Goal: Task Accomplishment & Management: Use online tool/utility

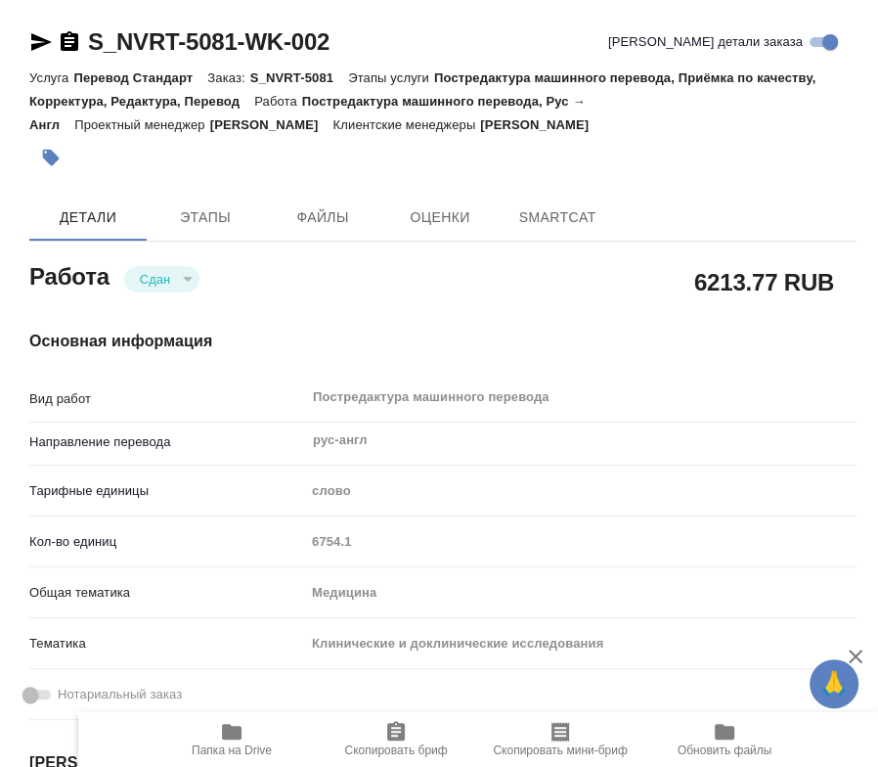
type textarea "x"
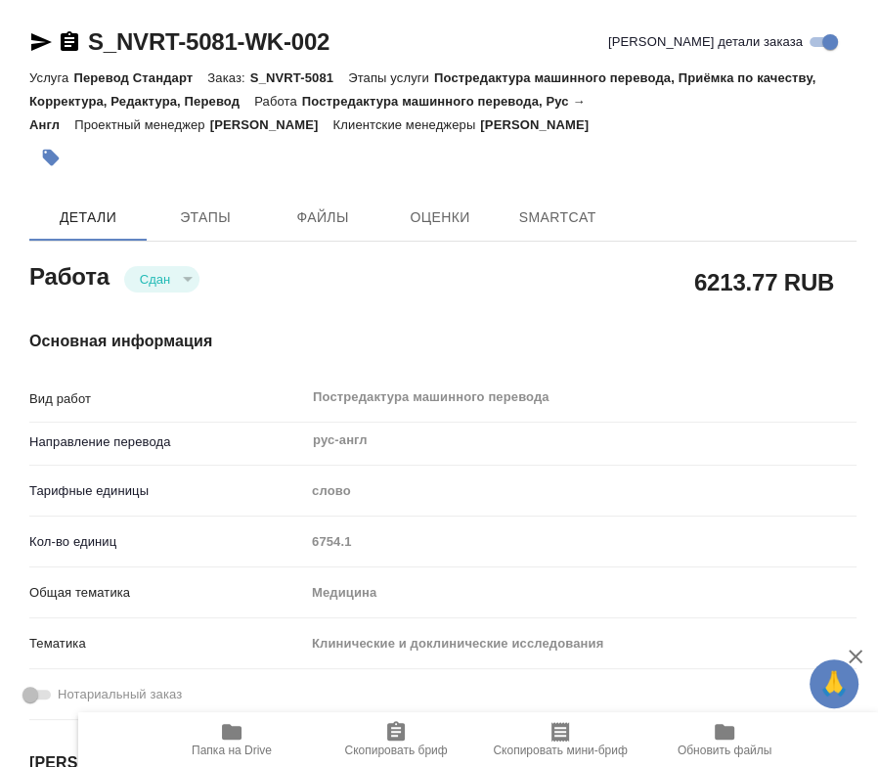
type textarea "x"
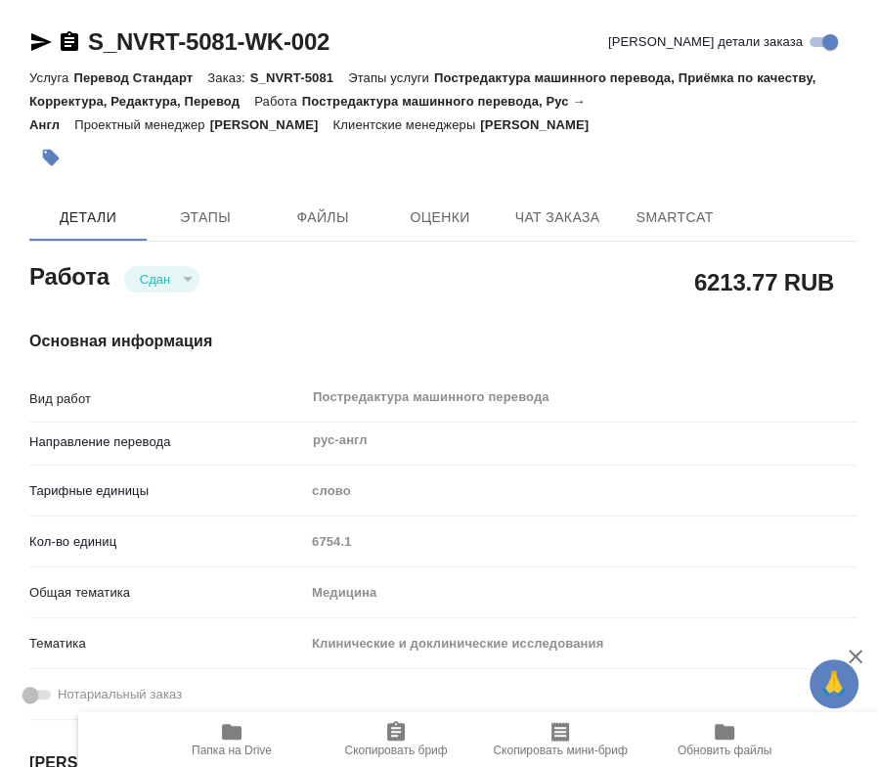
type textarea "x"
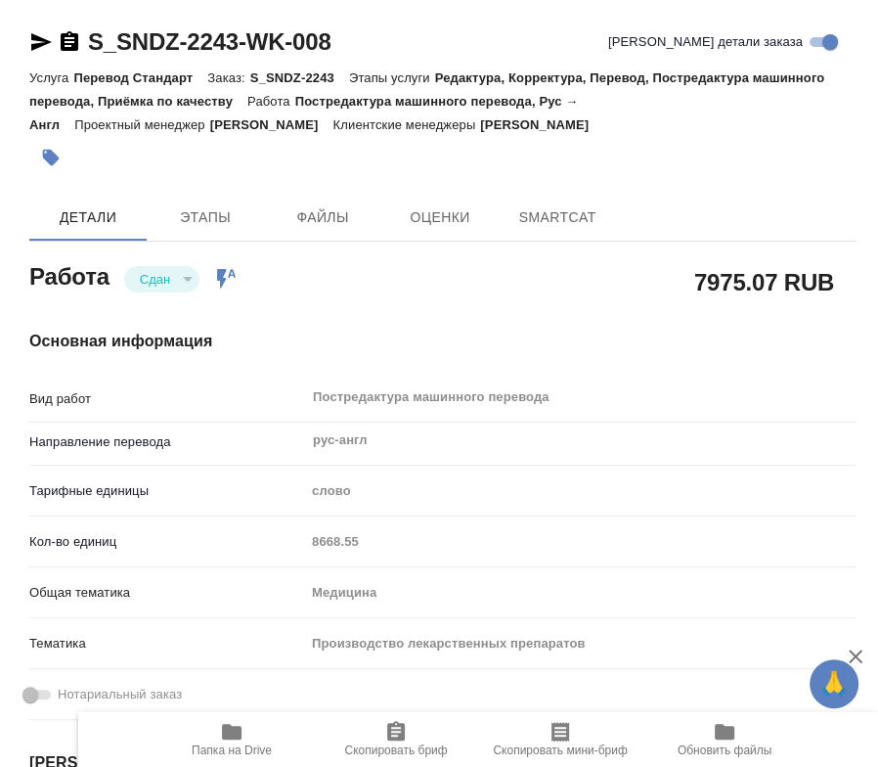
type textarea "x"
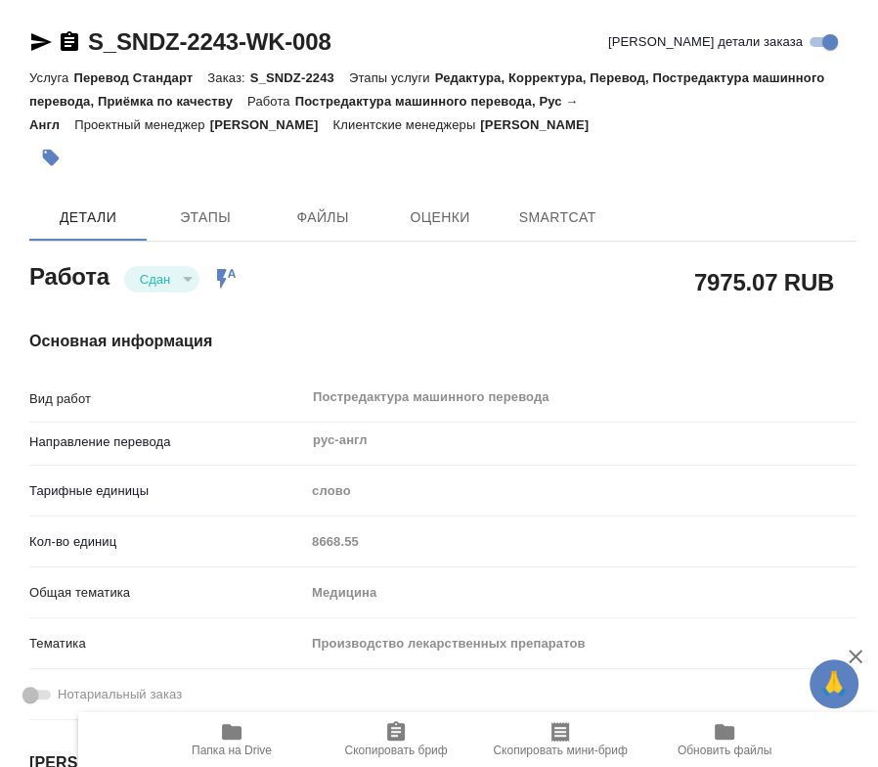
type textarea "x"
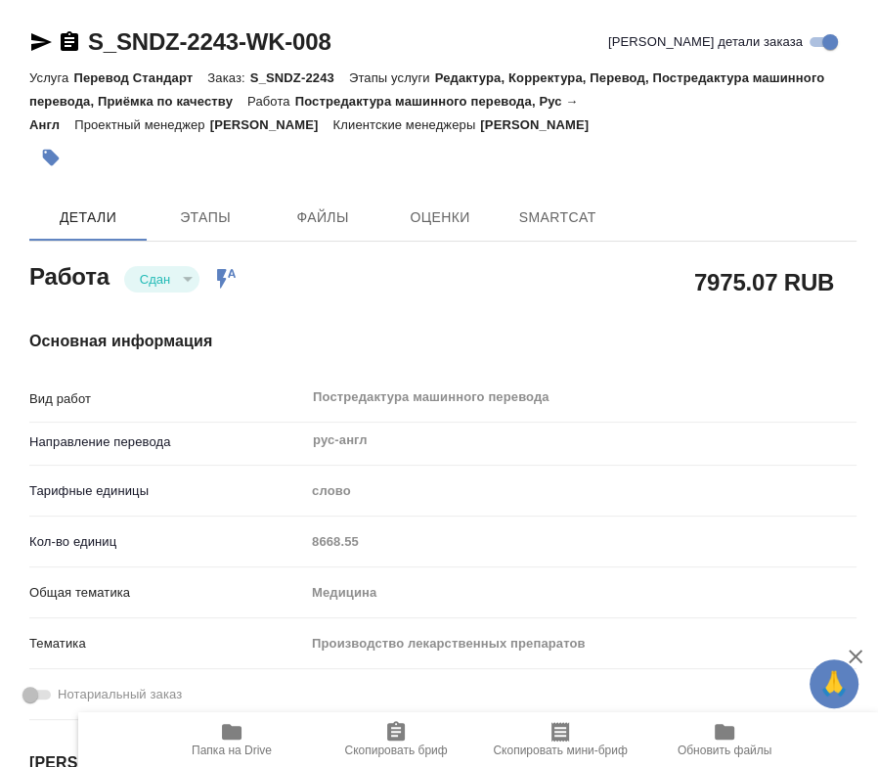
type textarea "x"
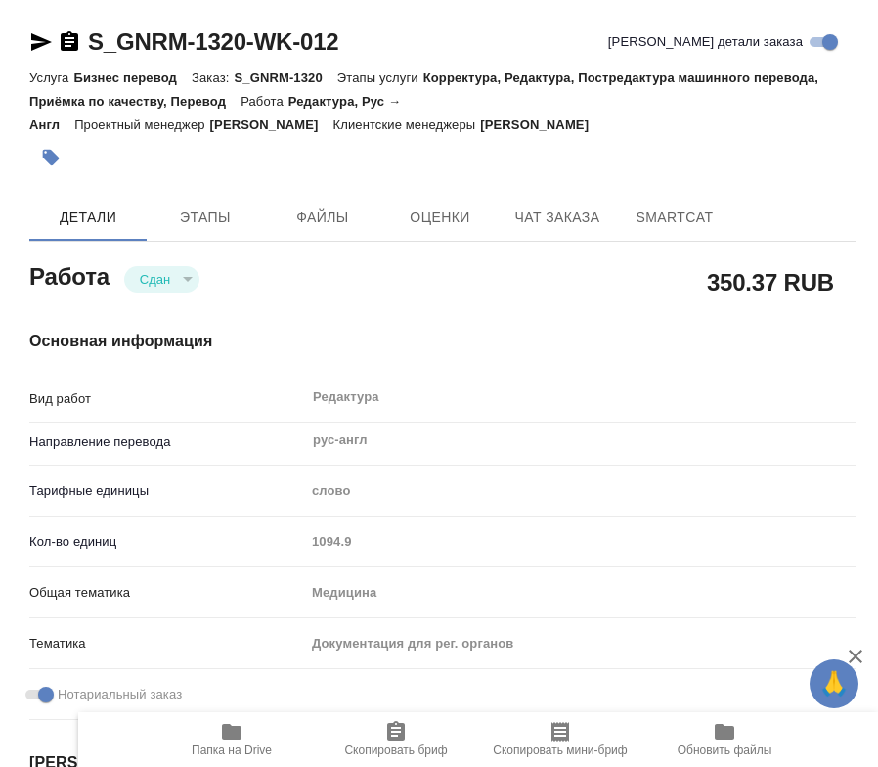
type textarea "x"
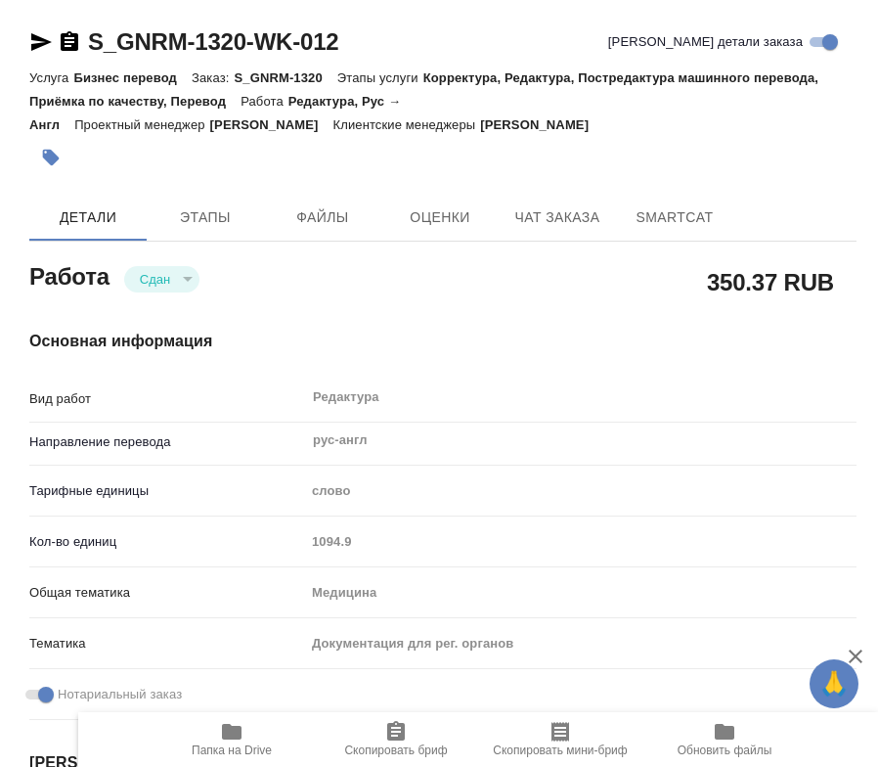
type textarea "x"
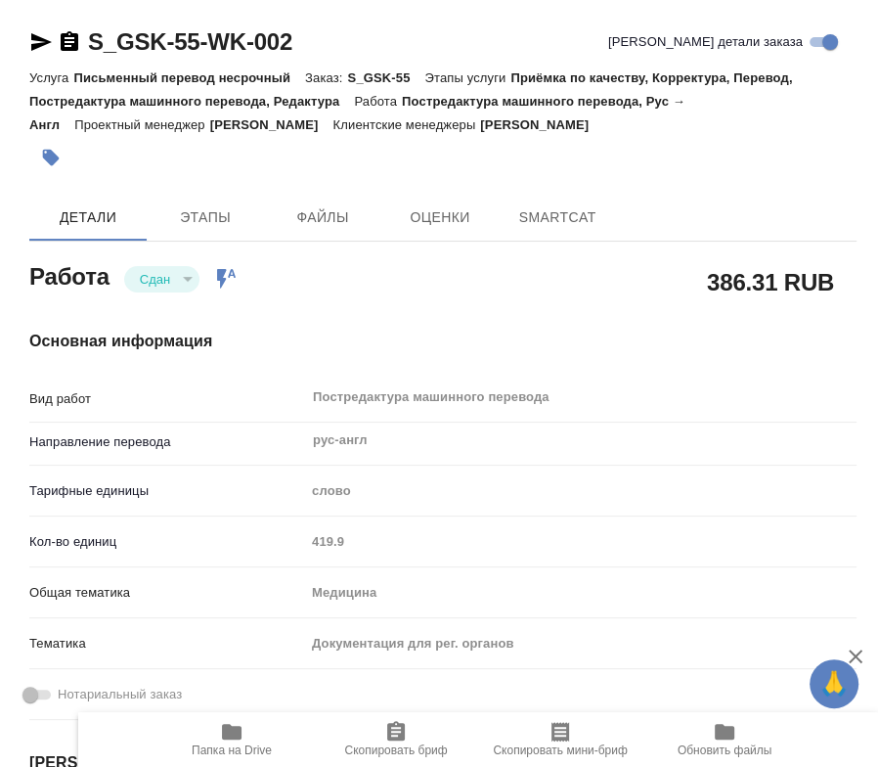
type textarea "x"
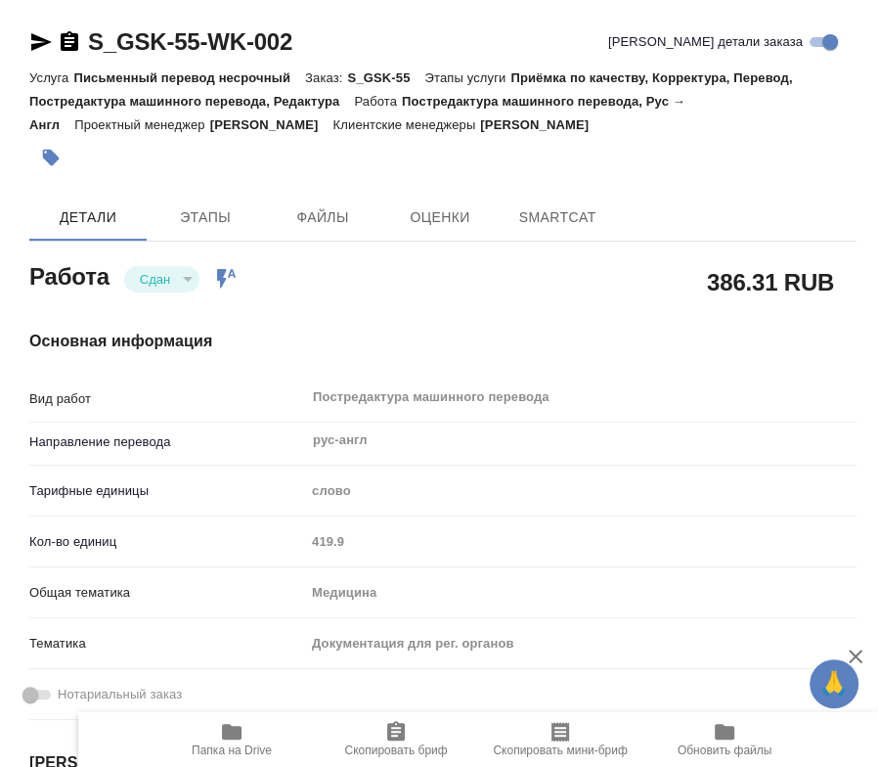
type textarea "x"
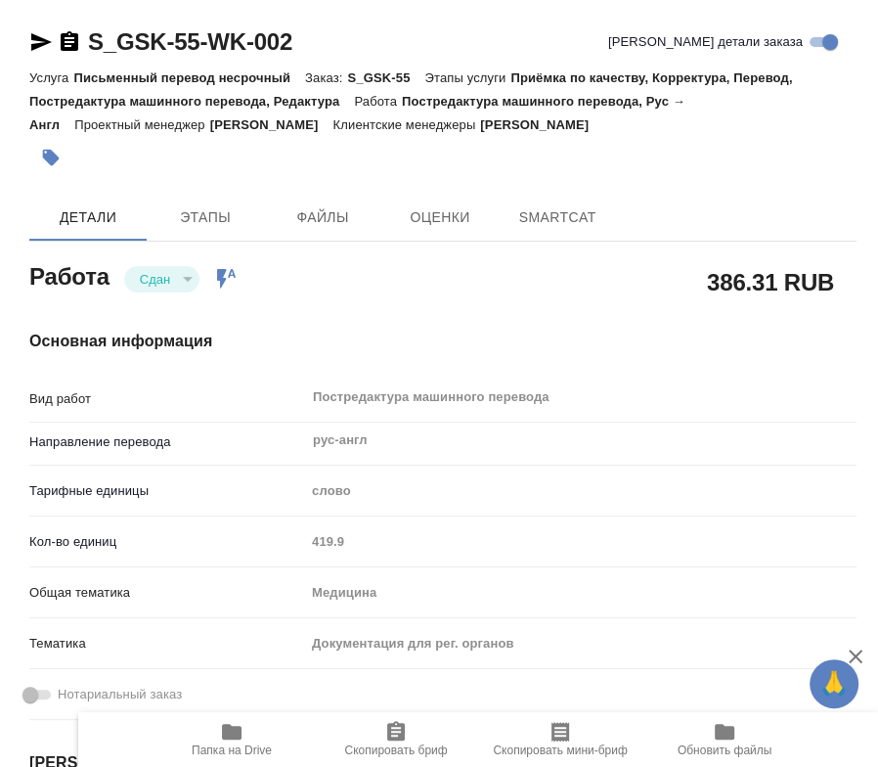
type textarea "x"
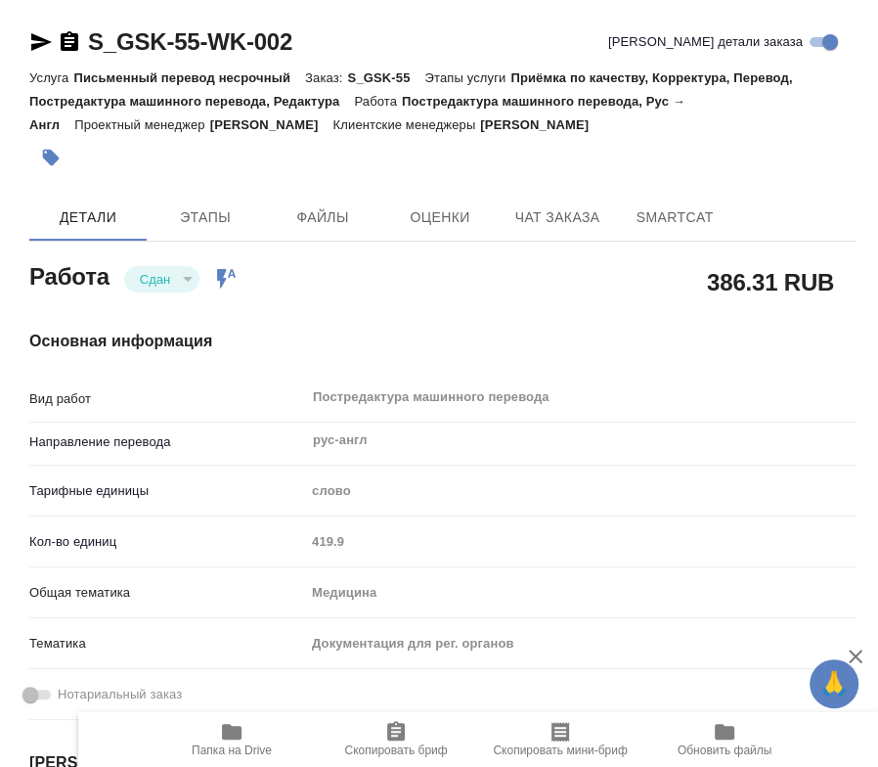
type textarea "x"
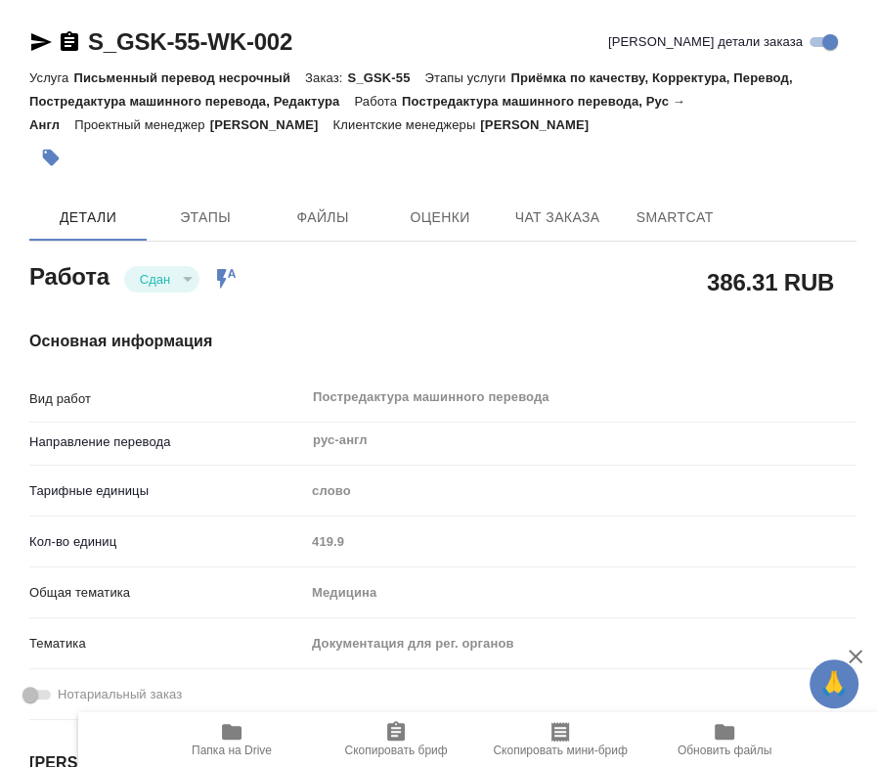
type textarea "x"
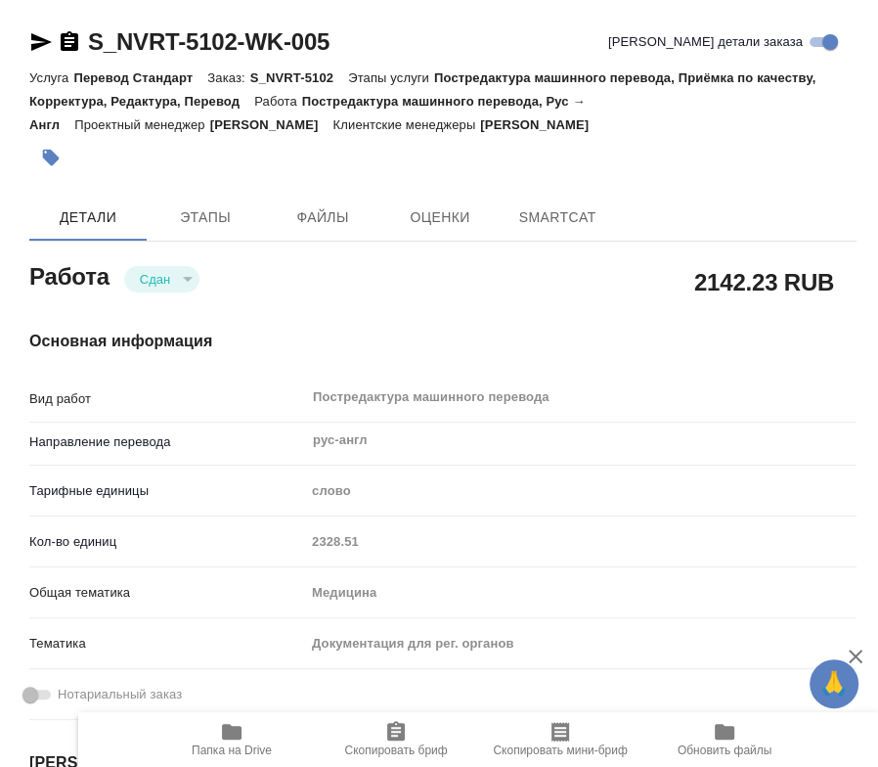
type textarea "x"
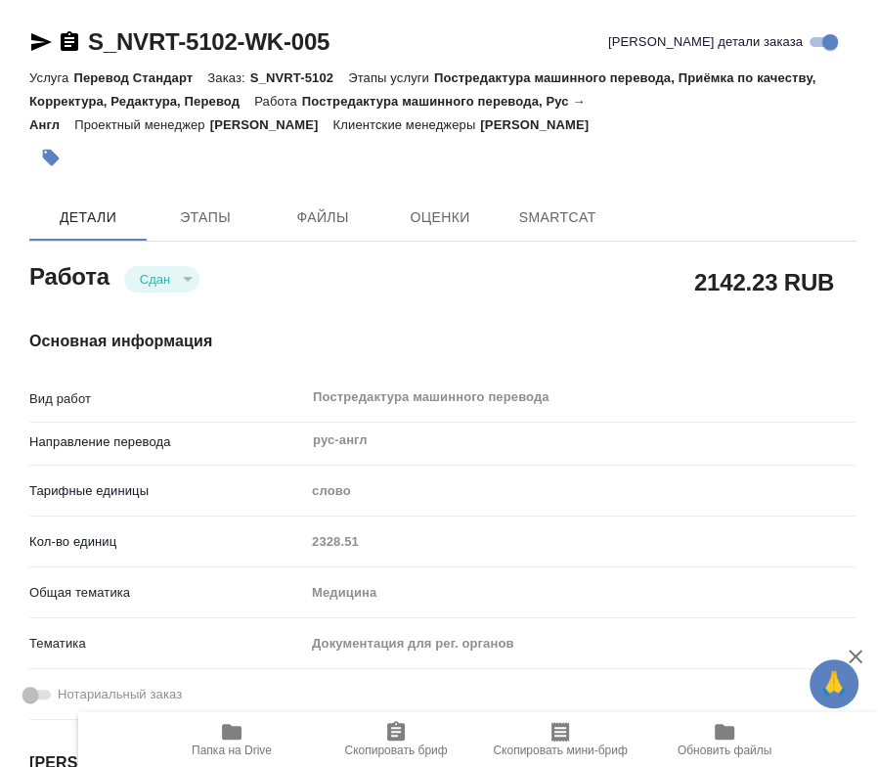
type textarea "x"
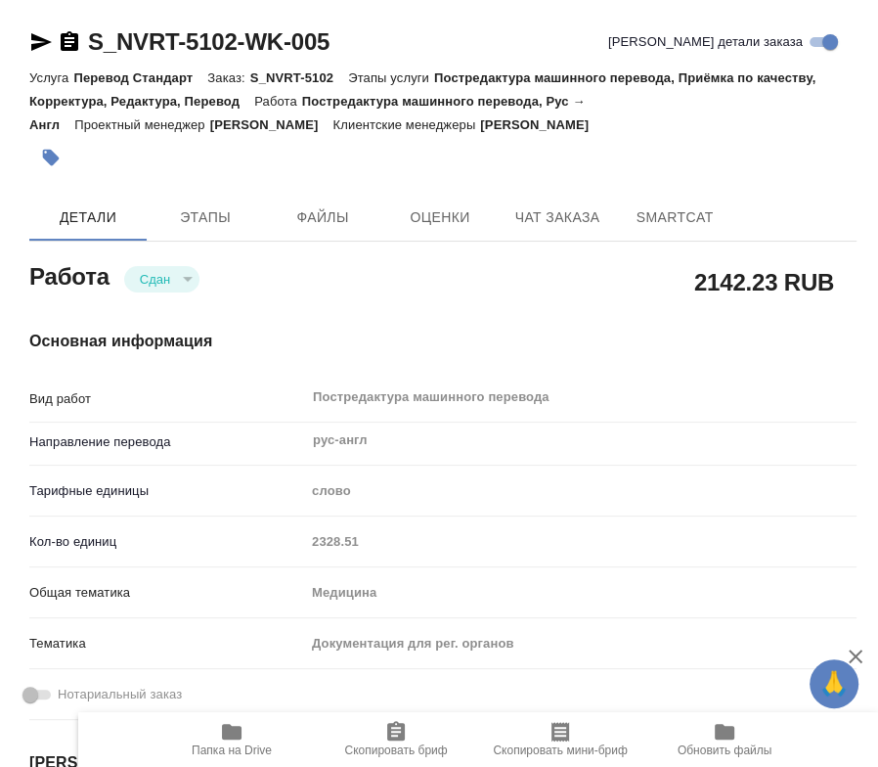
type textarea "x"
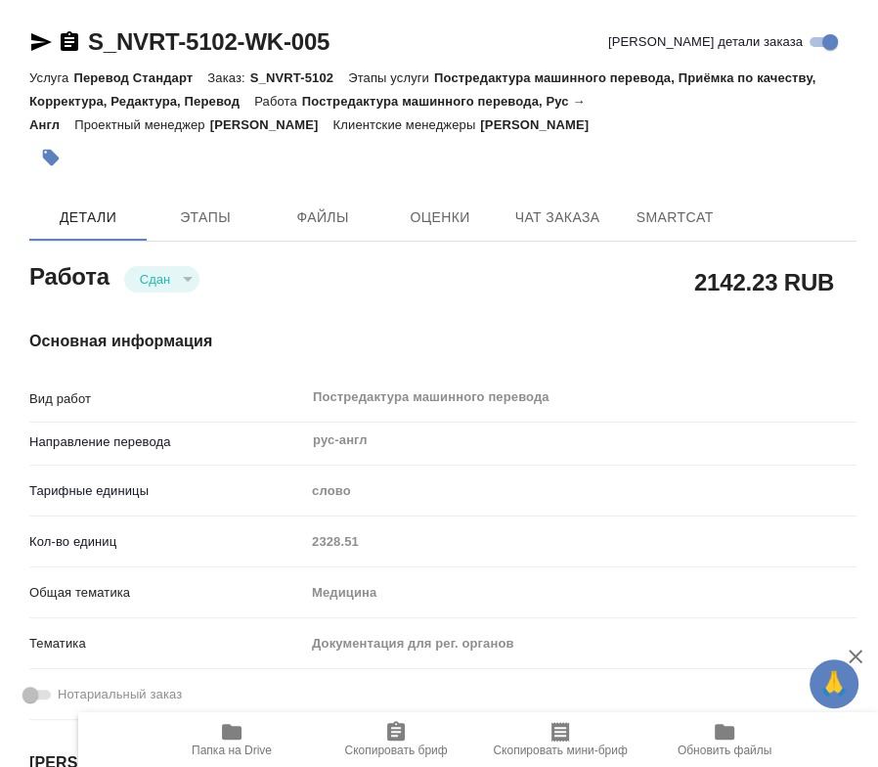
type textarea "x"
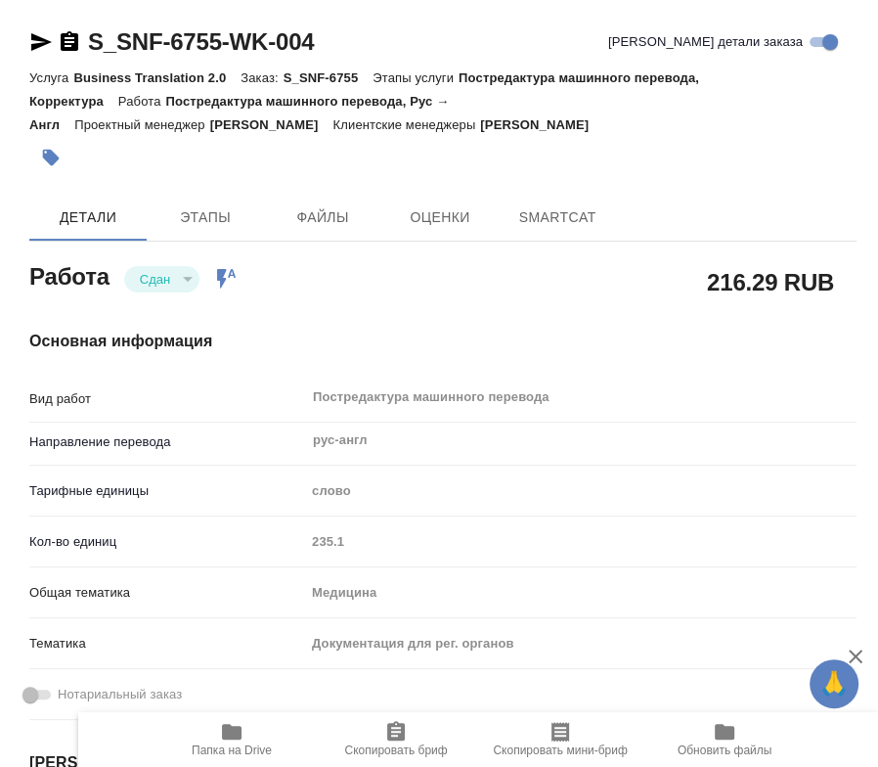
type textarea "x"
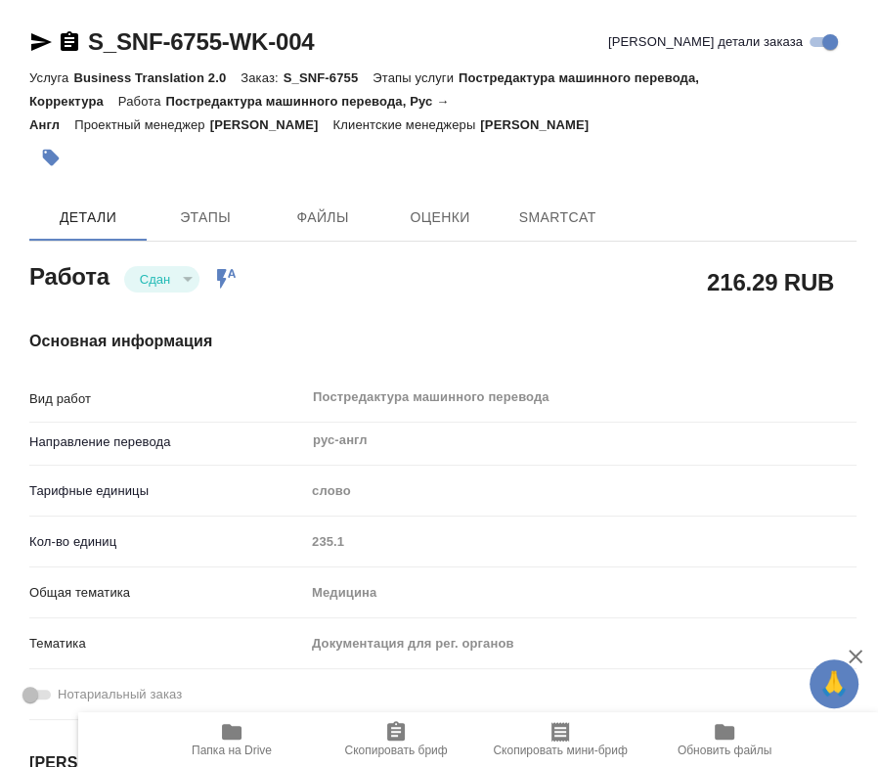
type textarea "x"
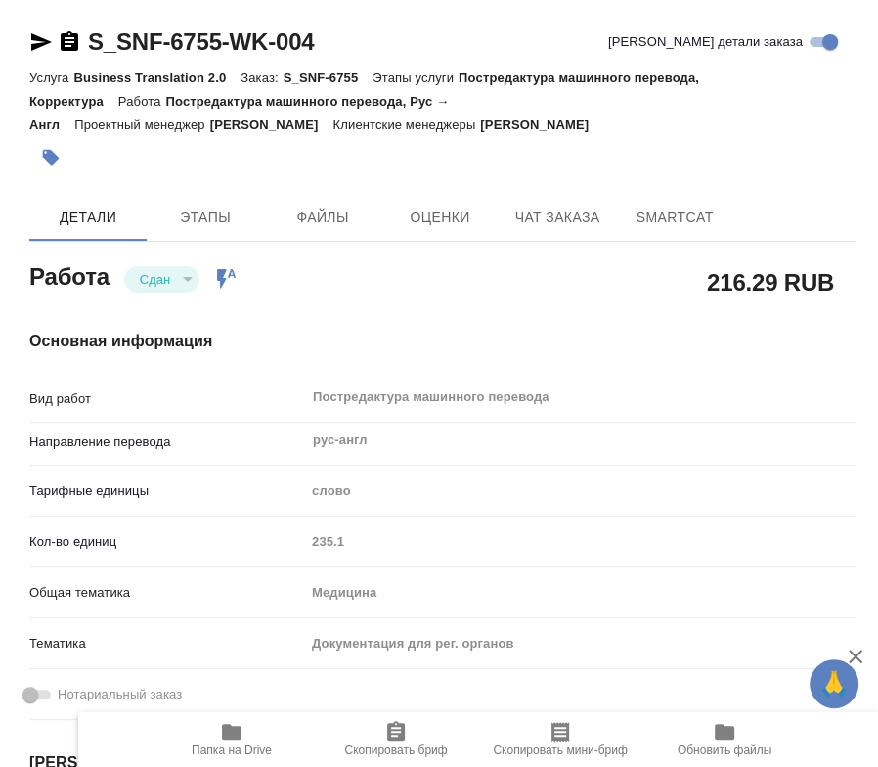
type textarea "x"
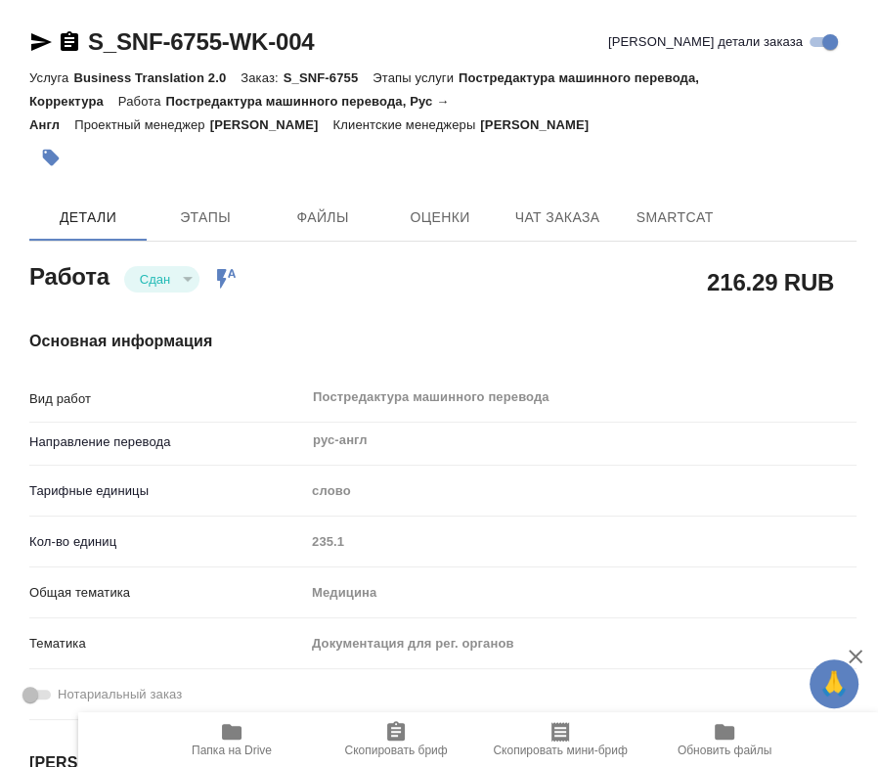
type textarea "x"
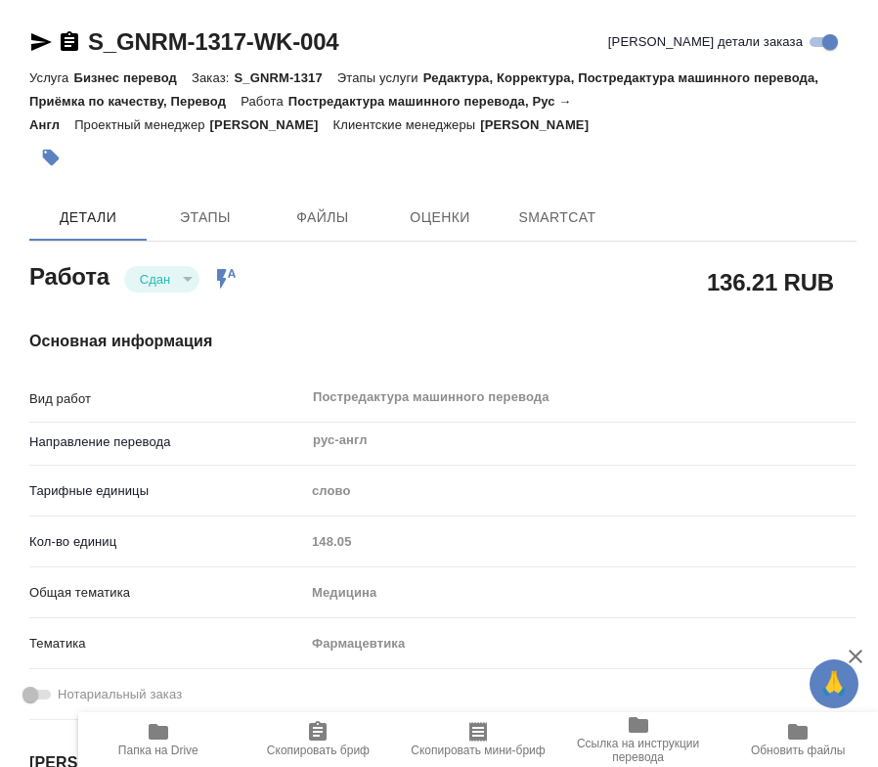
type textarea "x"
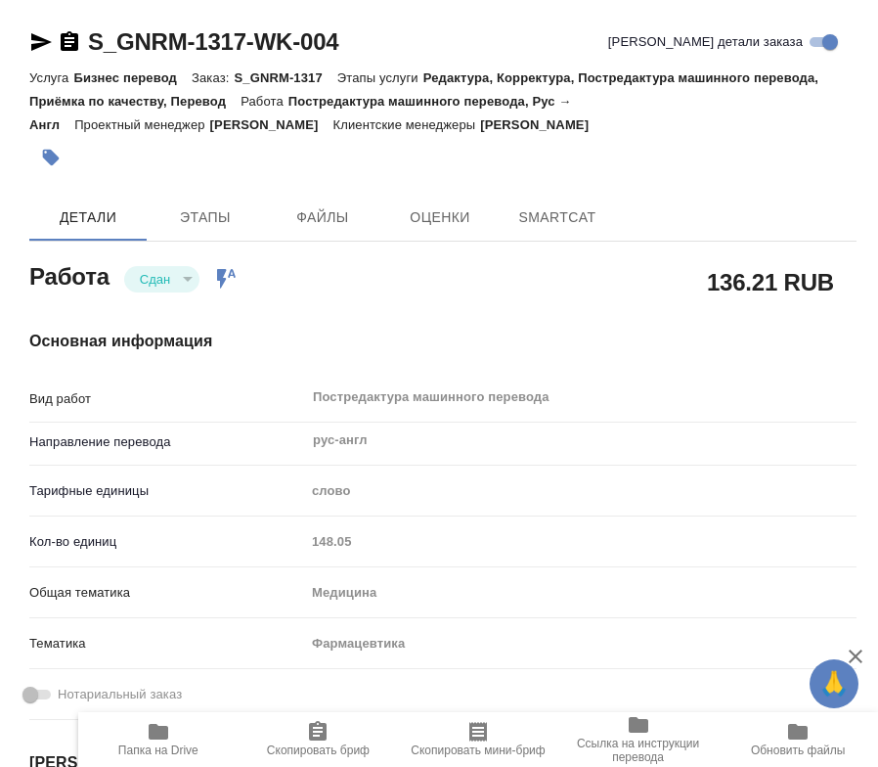
type textarea "x"
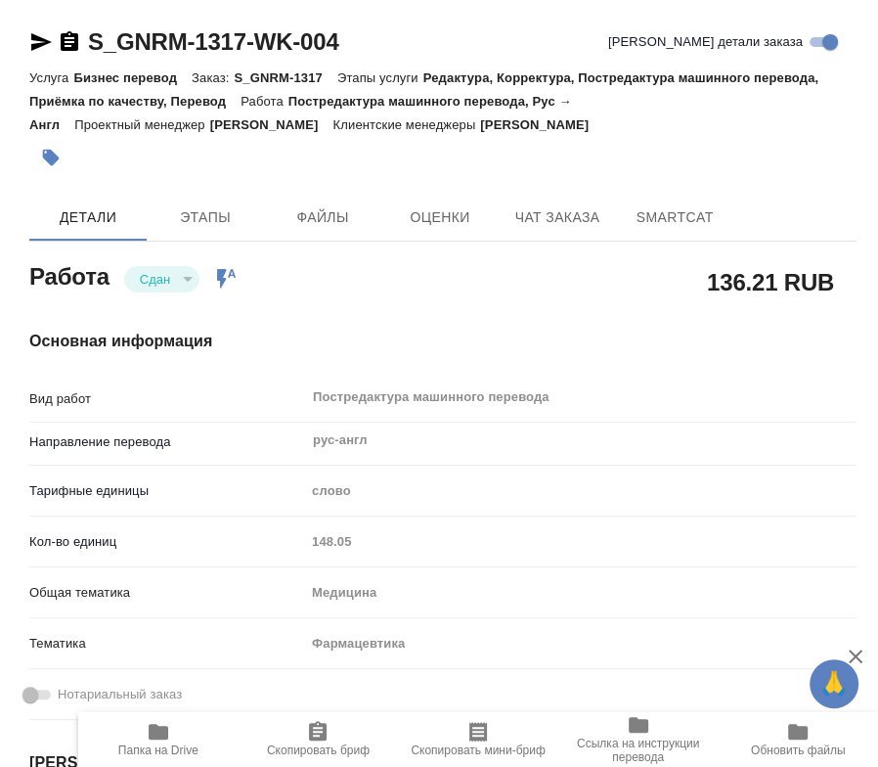
type textarea "x"
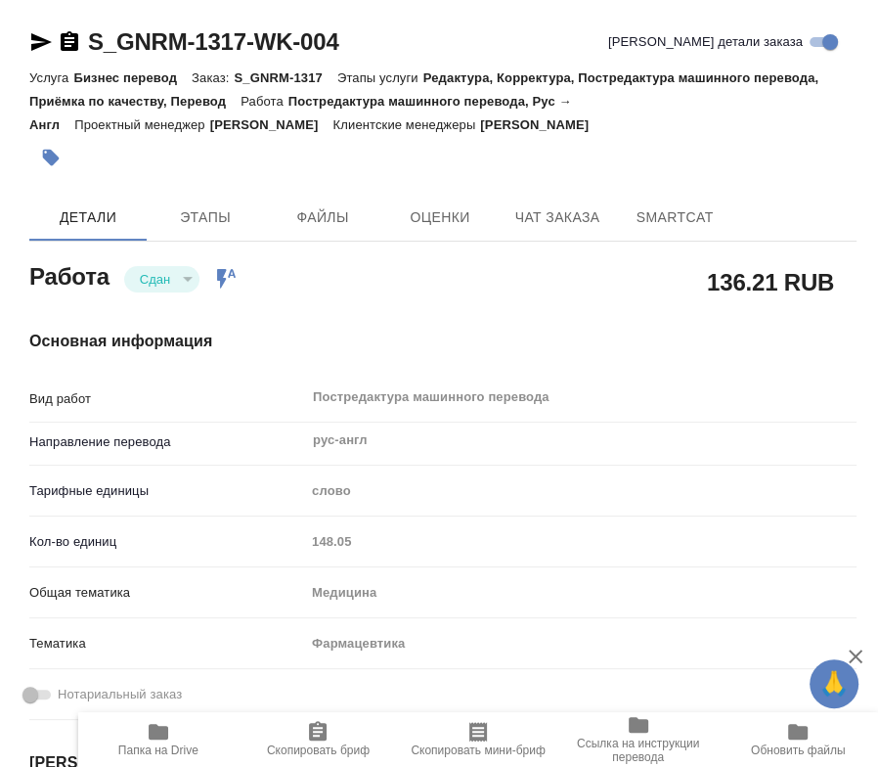
type textarea "x"
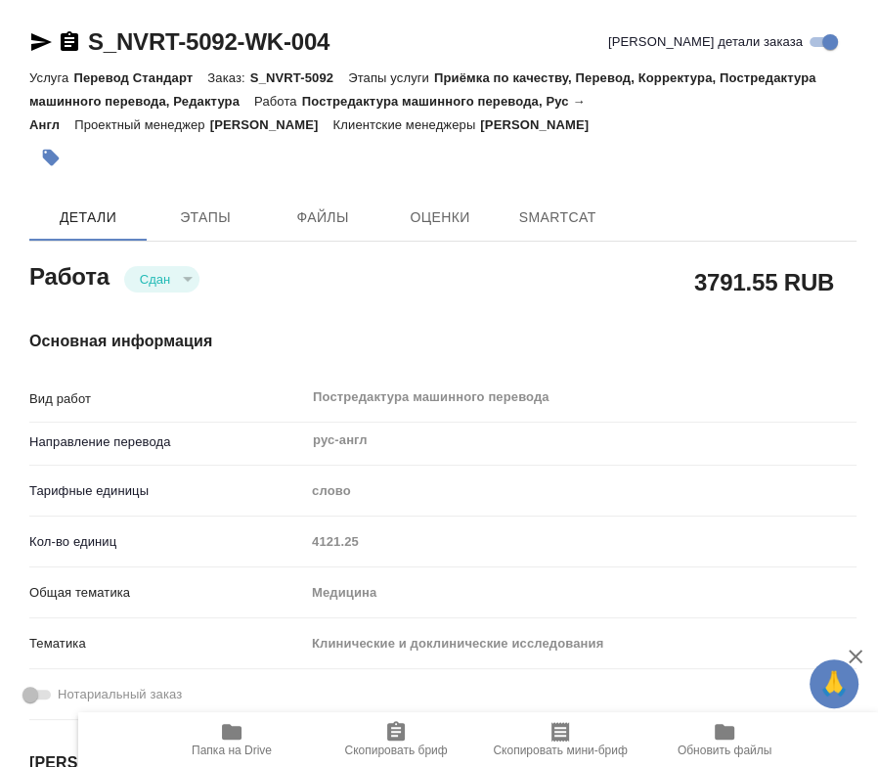
type textarea "x"
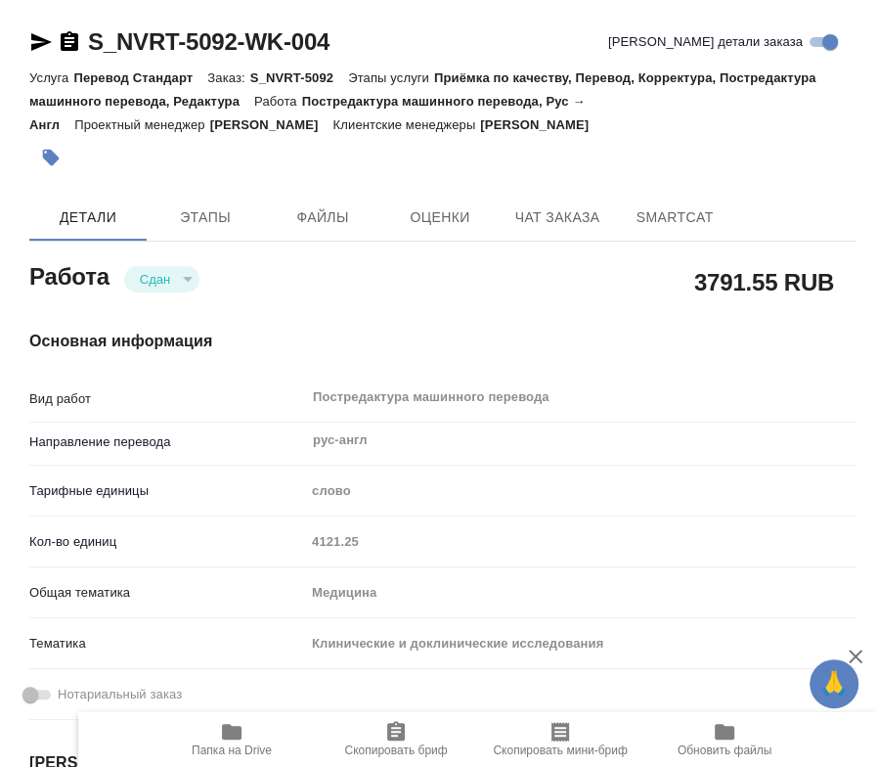
type textarea "x"
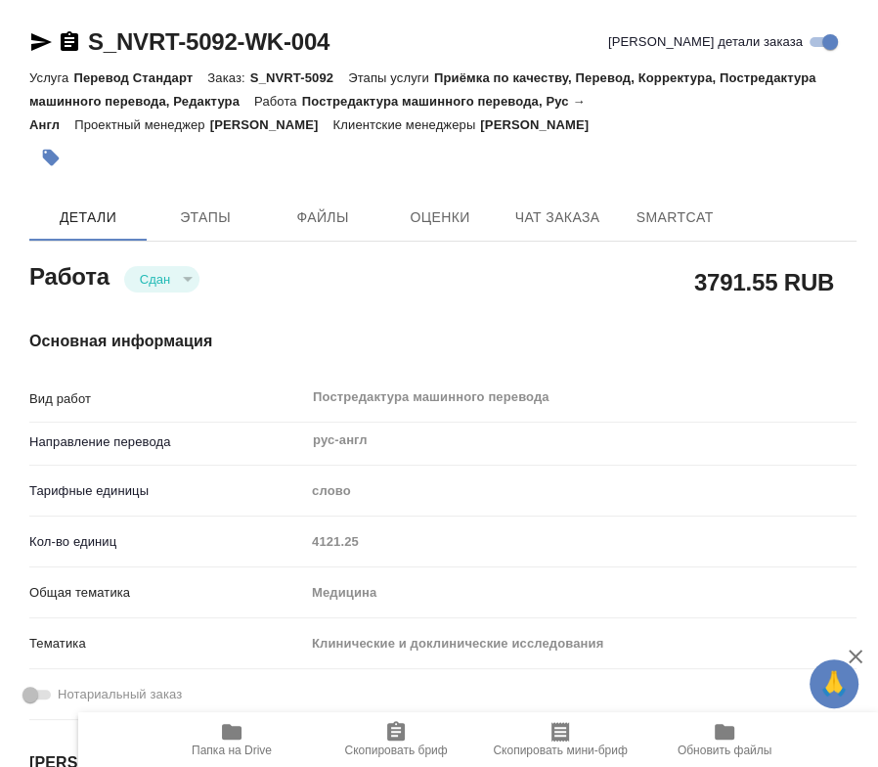
type textarea "x"
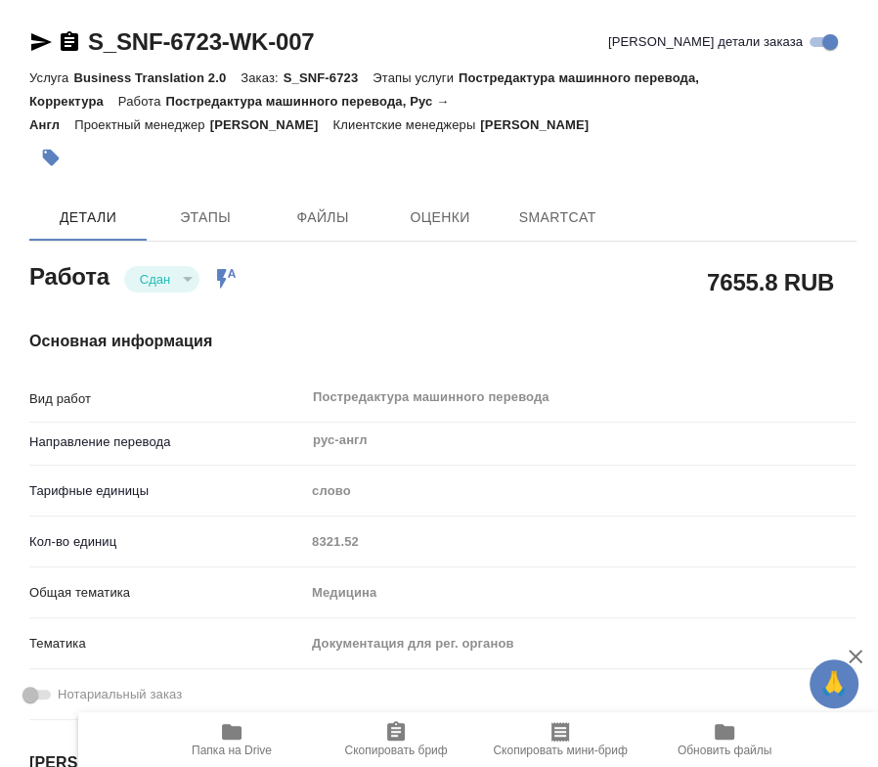
type textarea "x"
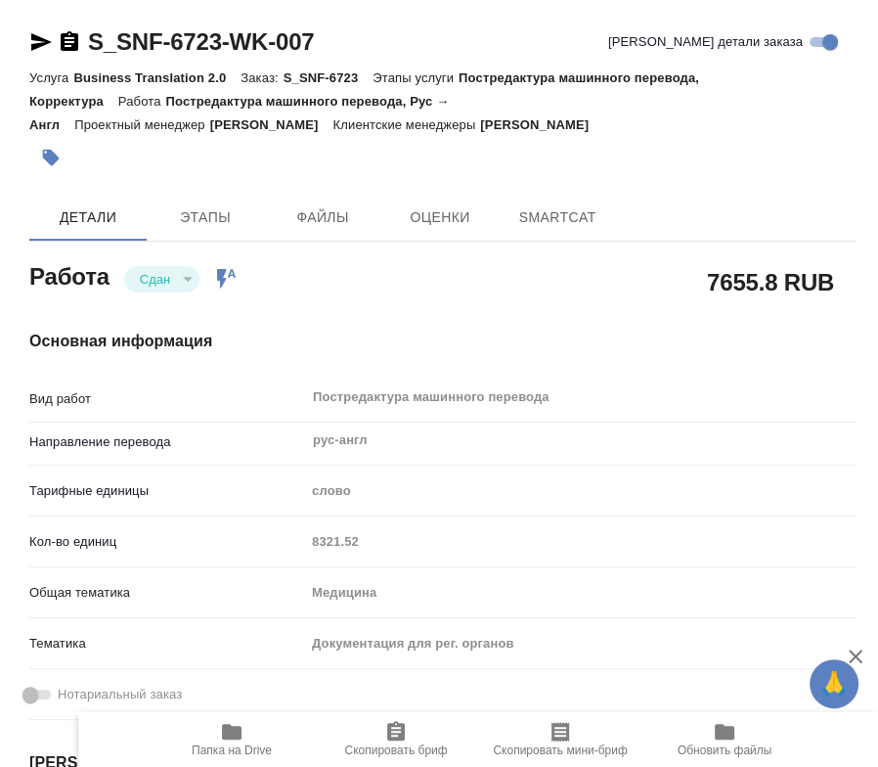
type textarea "x"
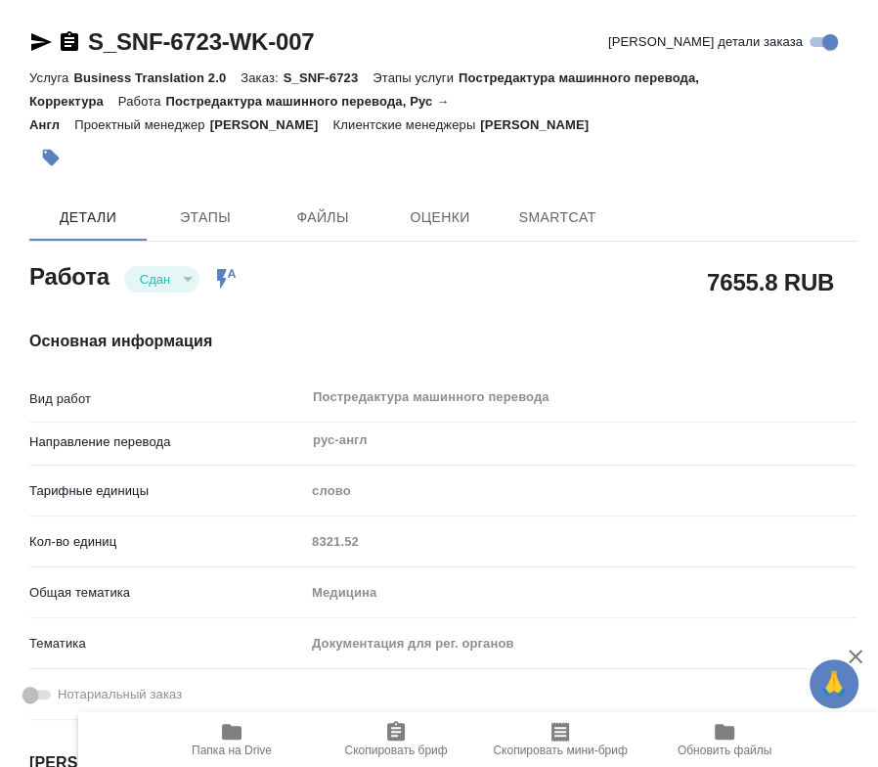
type textarea "x"
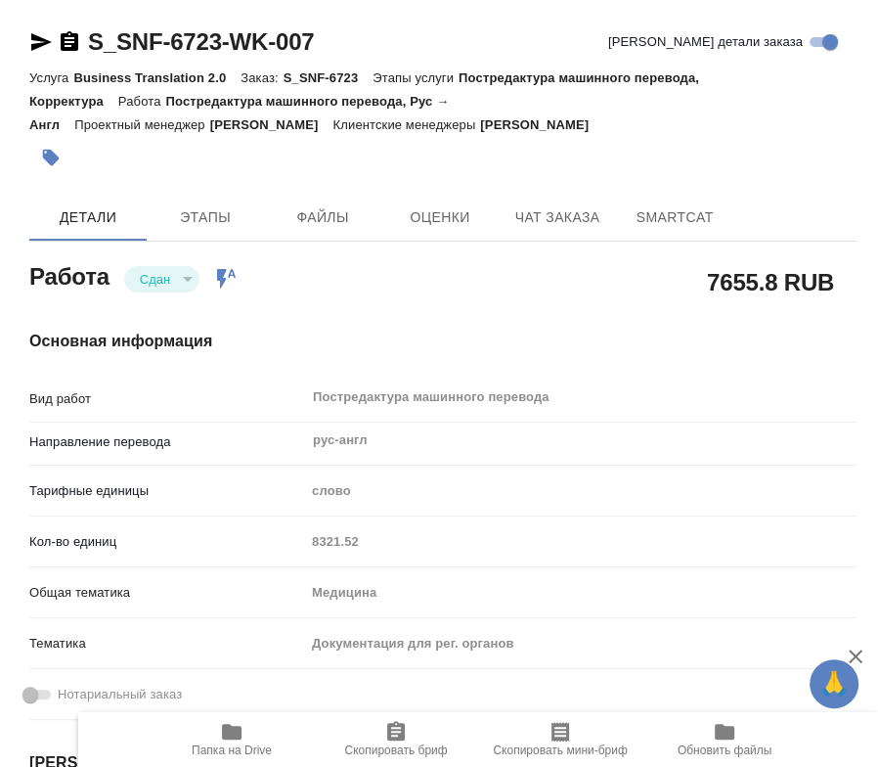
type textarea "x"
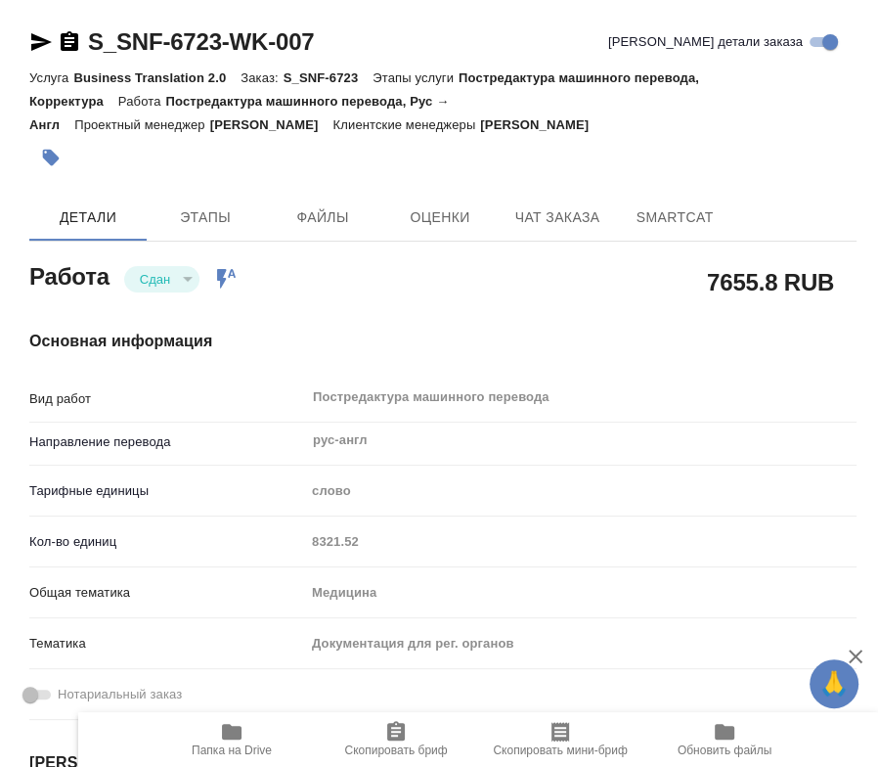
type textarea "x"
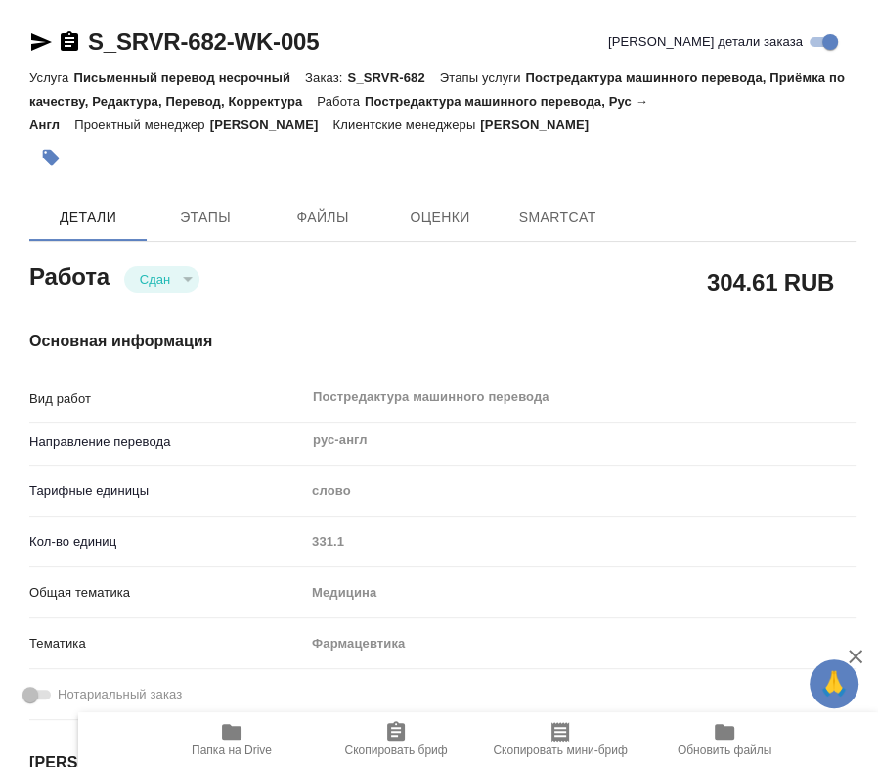
type textarea "x"
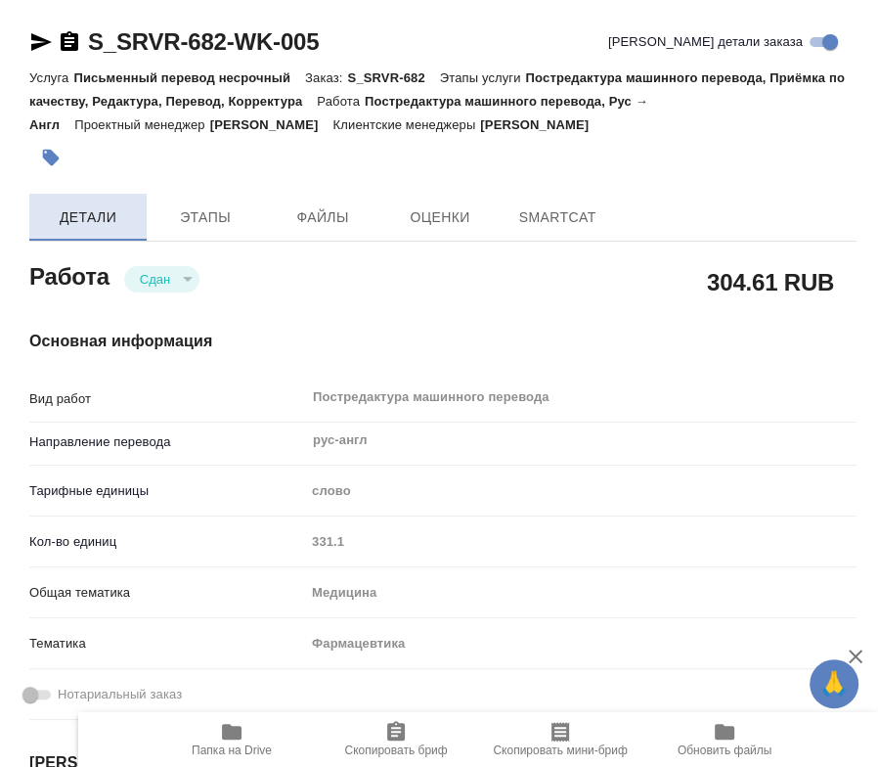
type textarea "x"
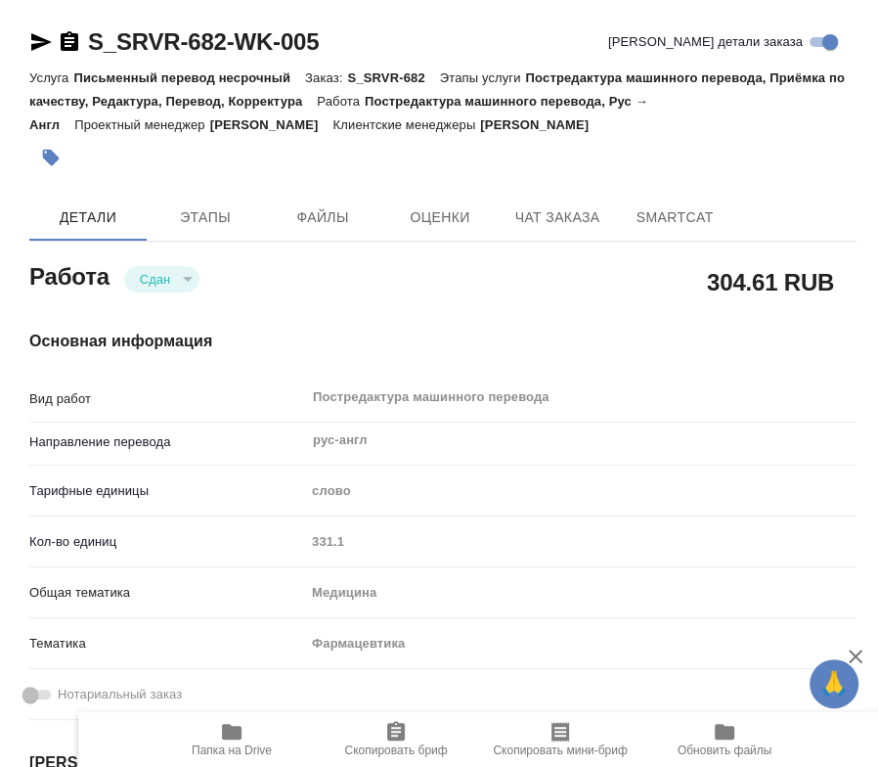
type textarea "x"
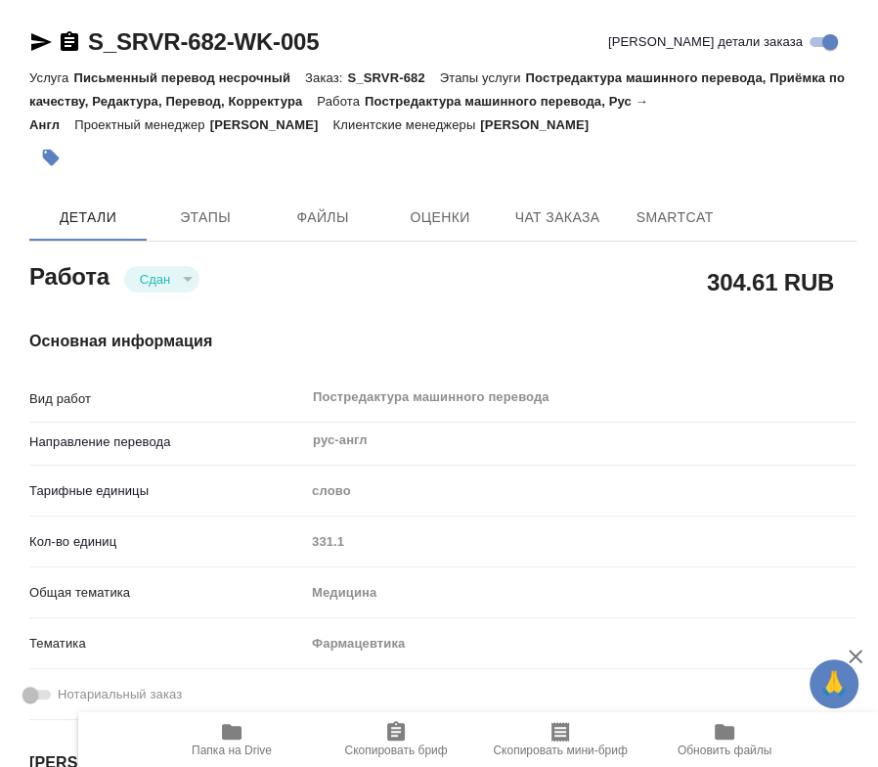
type textarea "x"
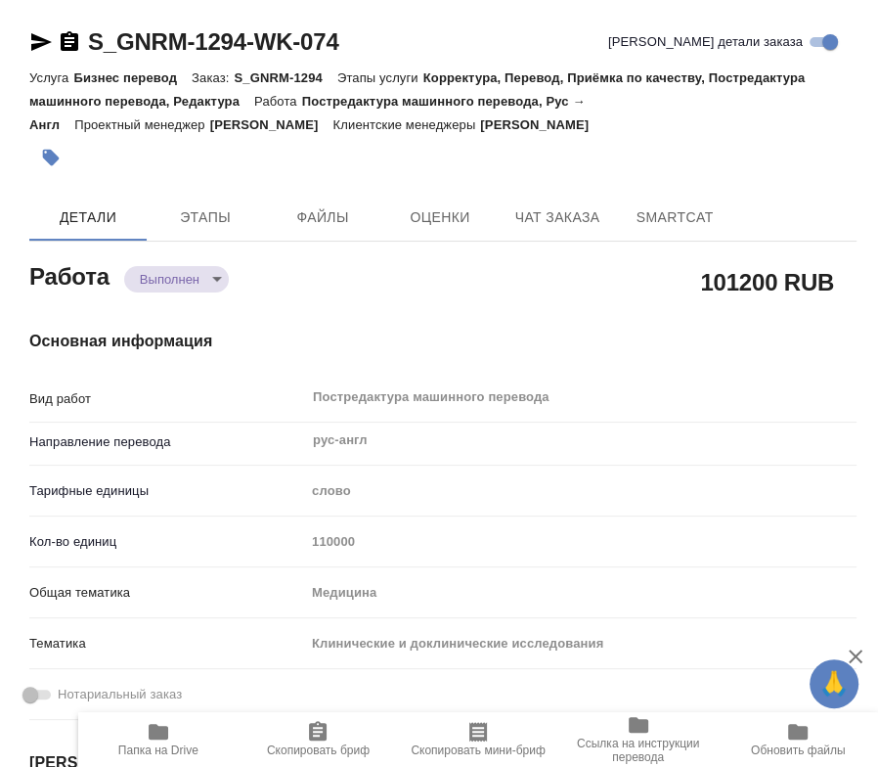
type textarea "x"
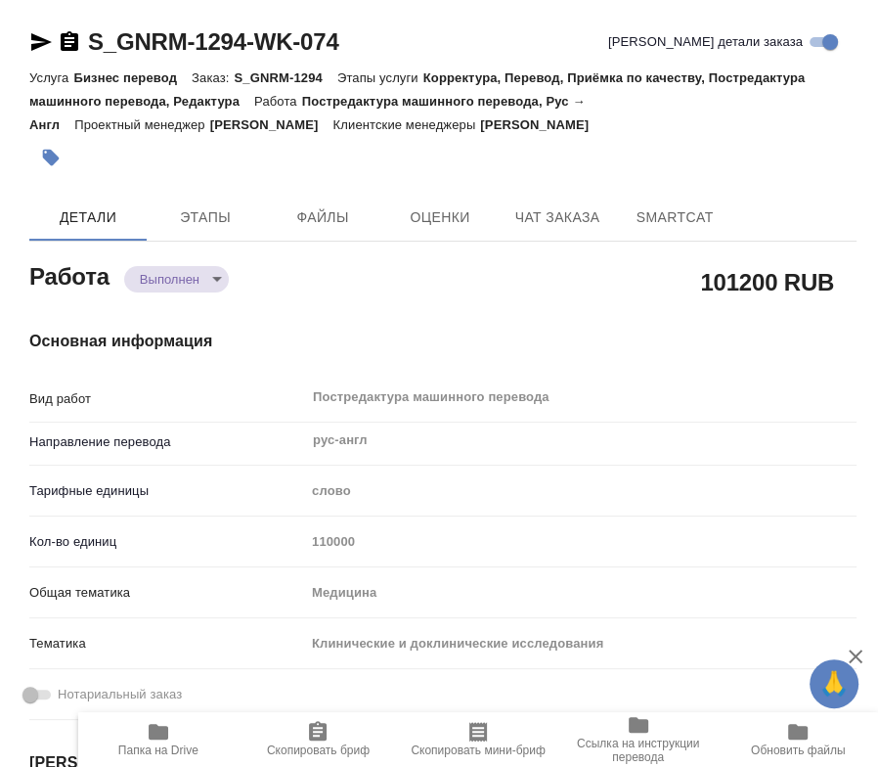
type textarea "x"
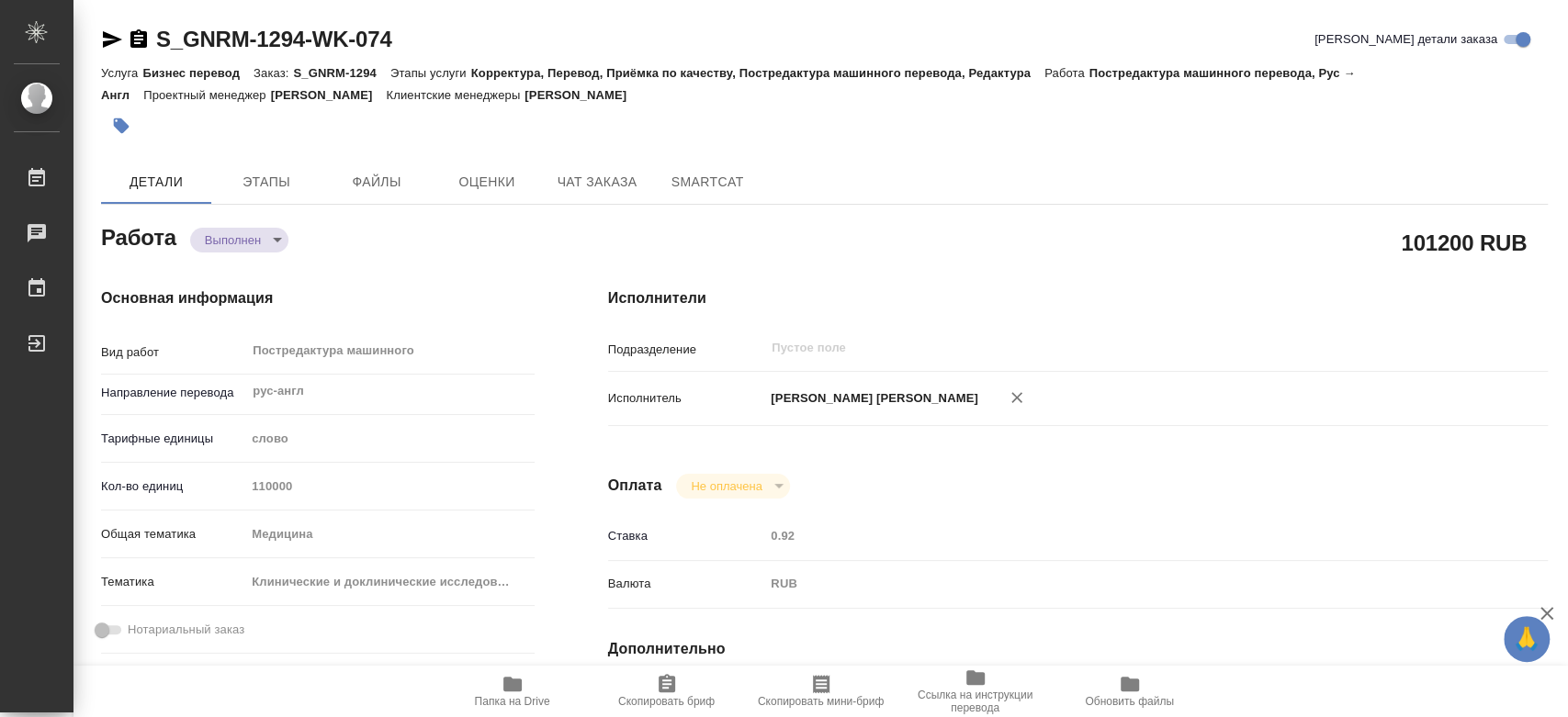
type textarea "x"
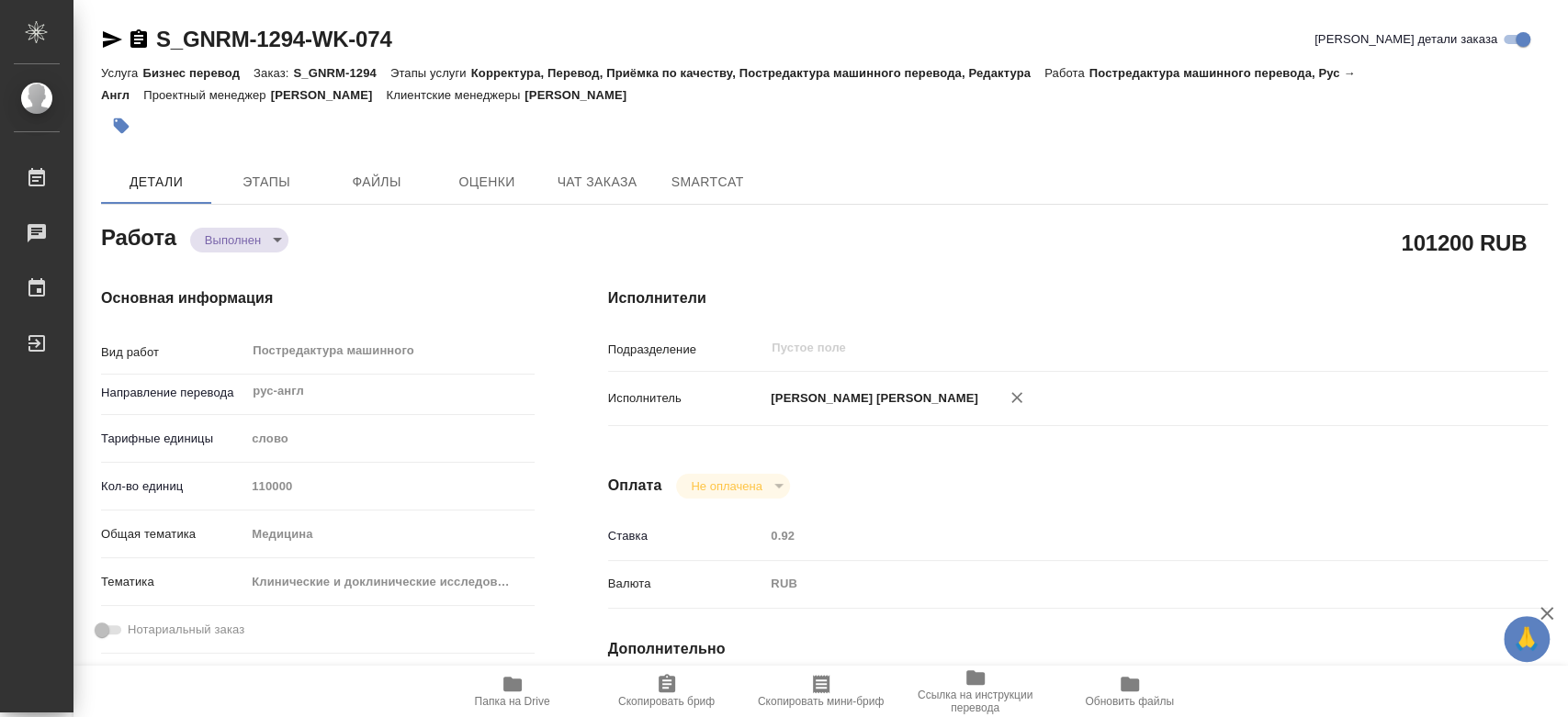
type textarea "x"
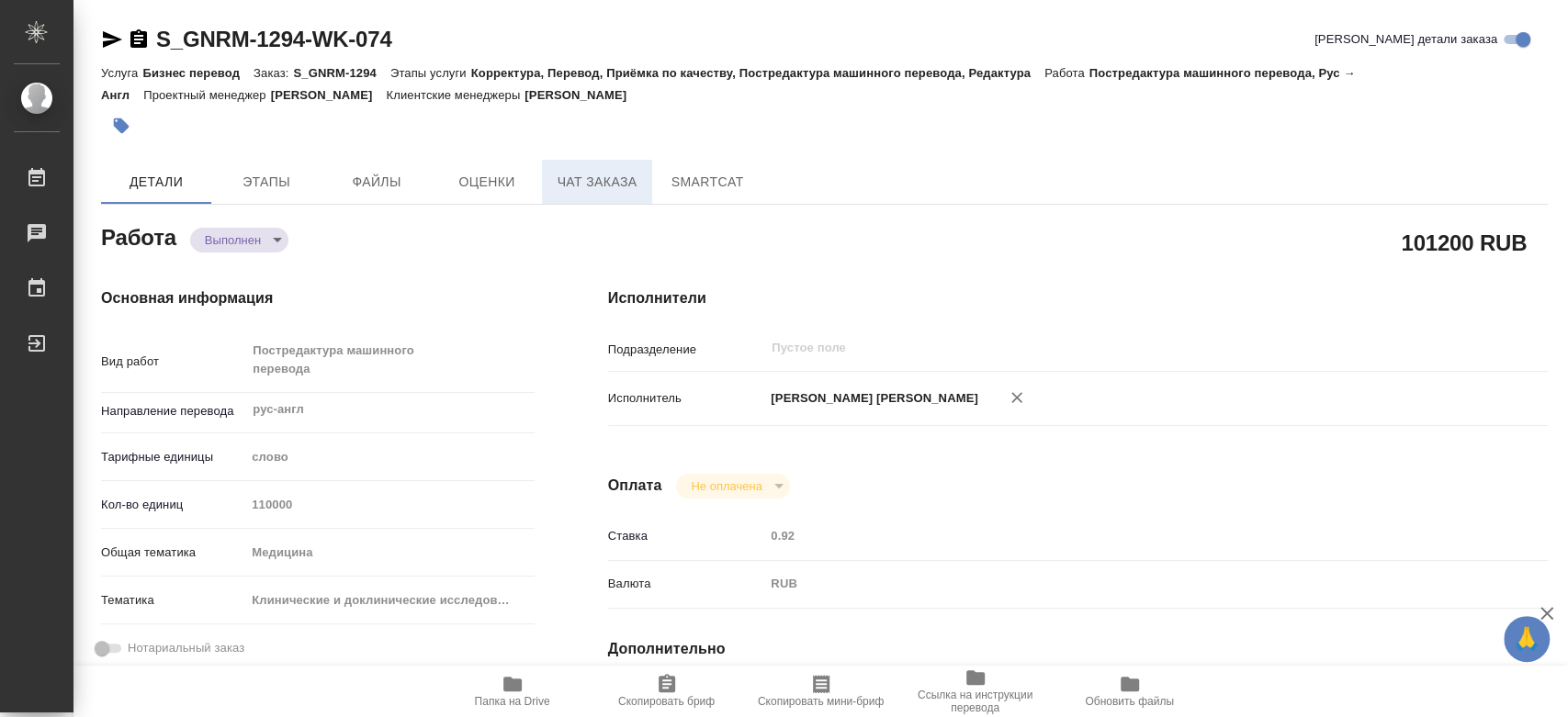
click at [610, 181] on span "Чат заказа" at bounding box center [597, 182] width 88 height 23
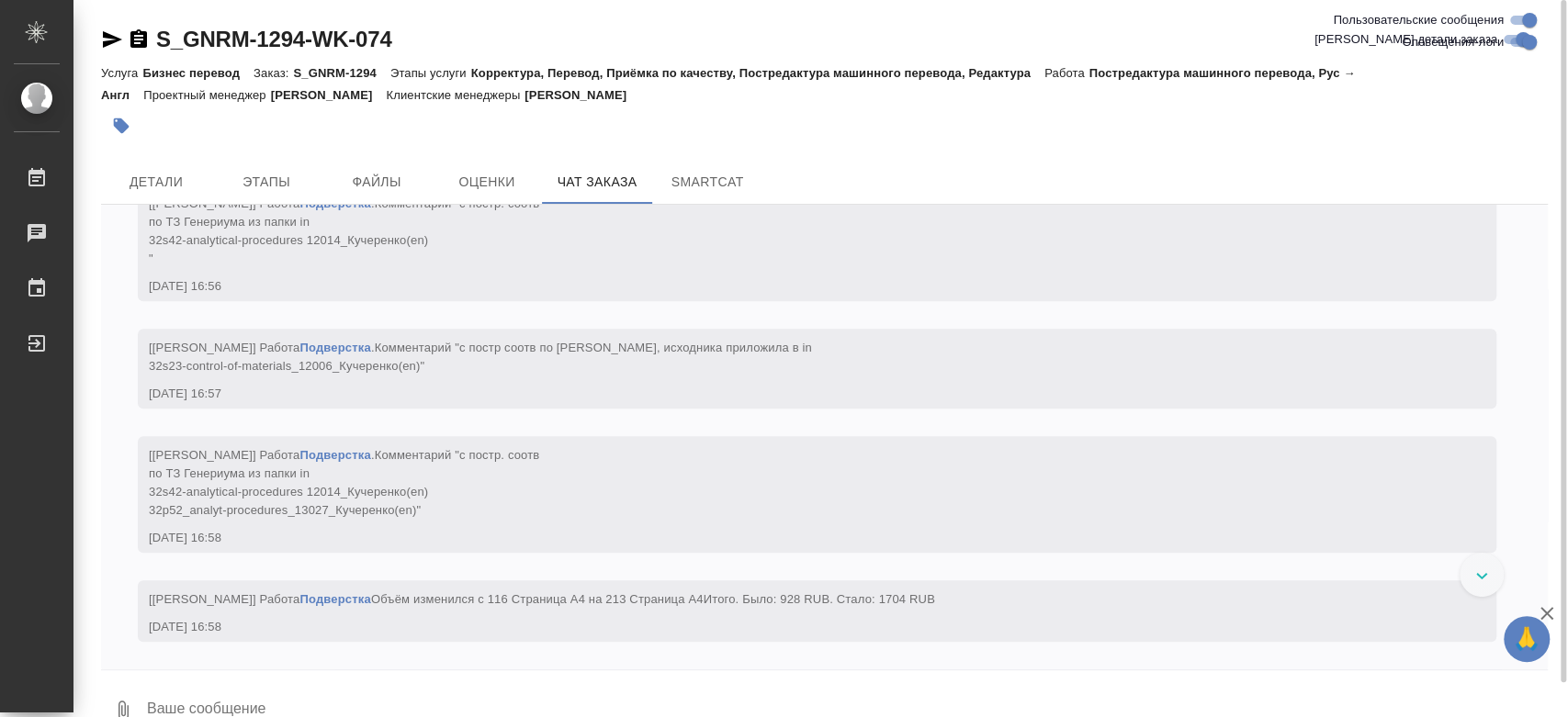
scroll to position [195239, 0]
drag, startPoint x: 345, startPoint y: 523, endPoint x: 519, endPoint y: 534, distance: 174.3
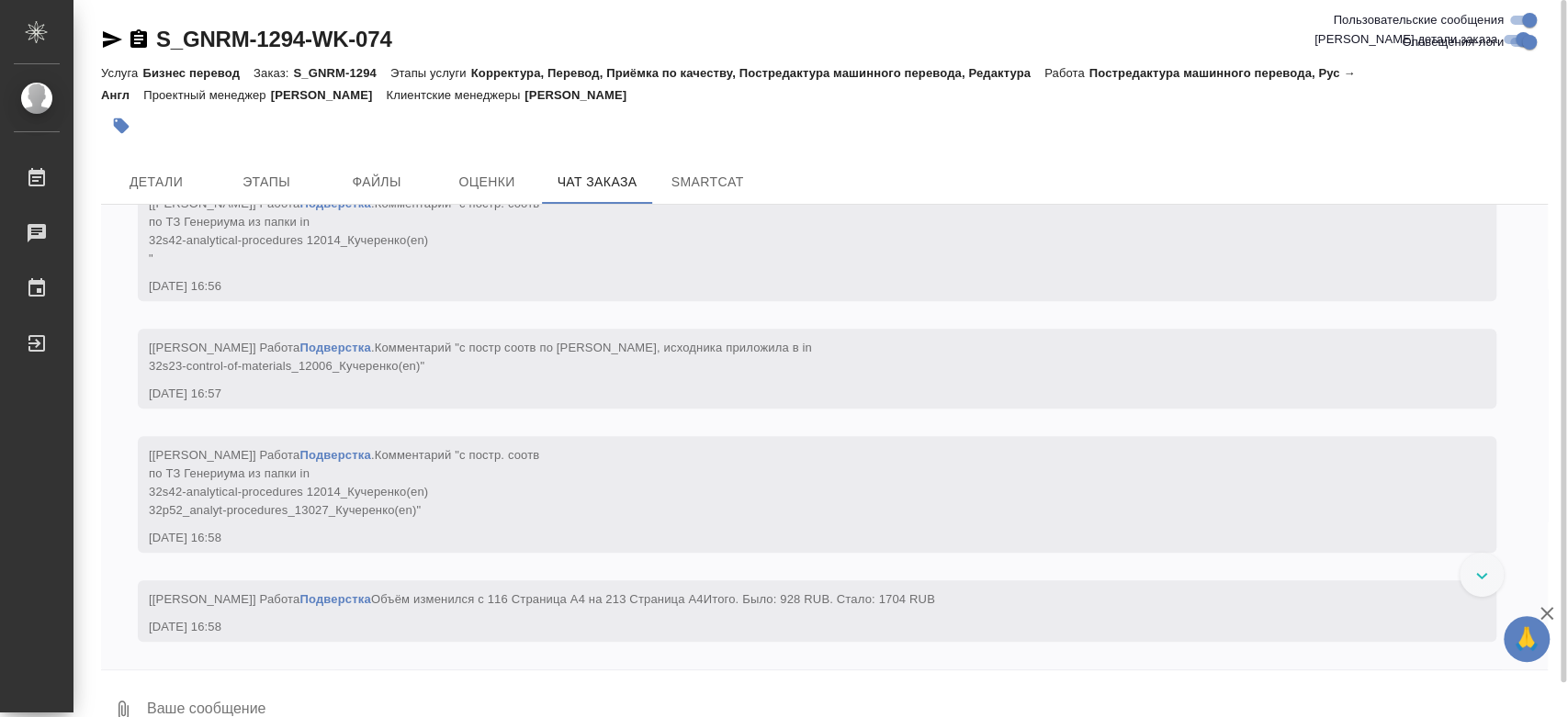
click at [179, 183] on span "Детали" at bounding box center [156, 182] width 88 height 23
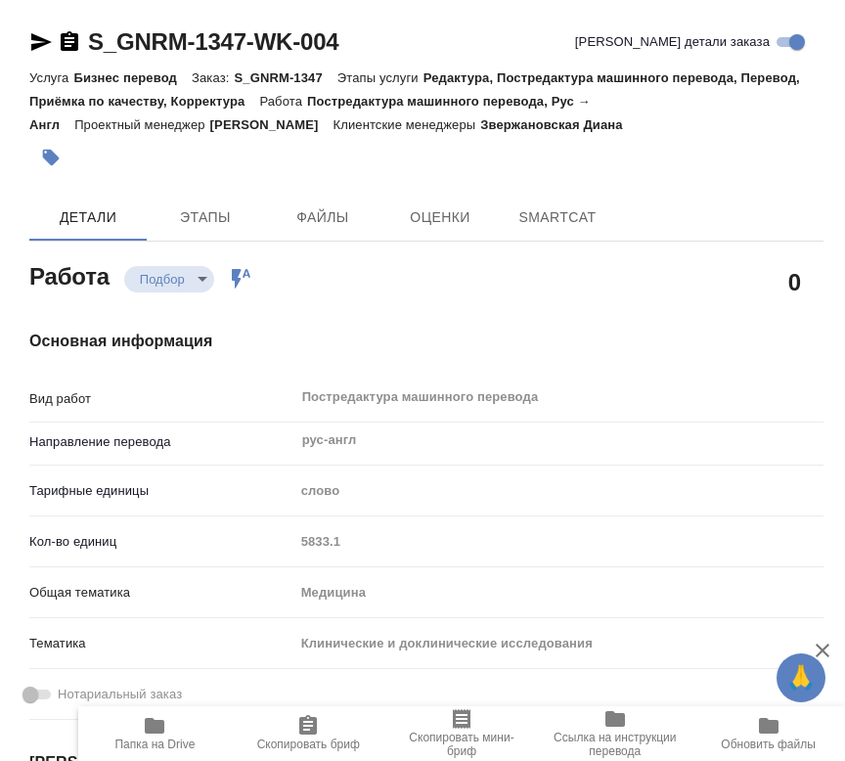
type textarea "x"
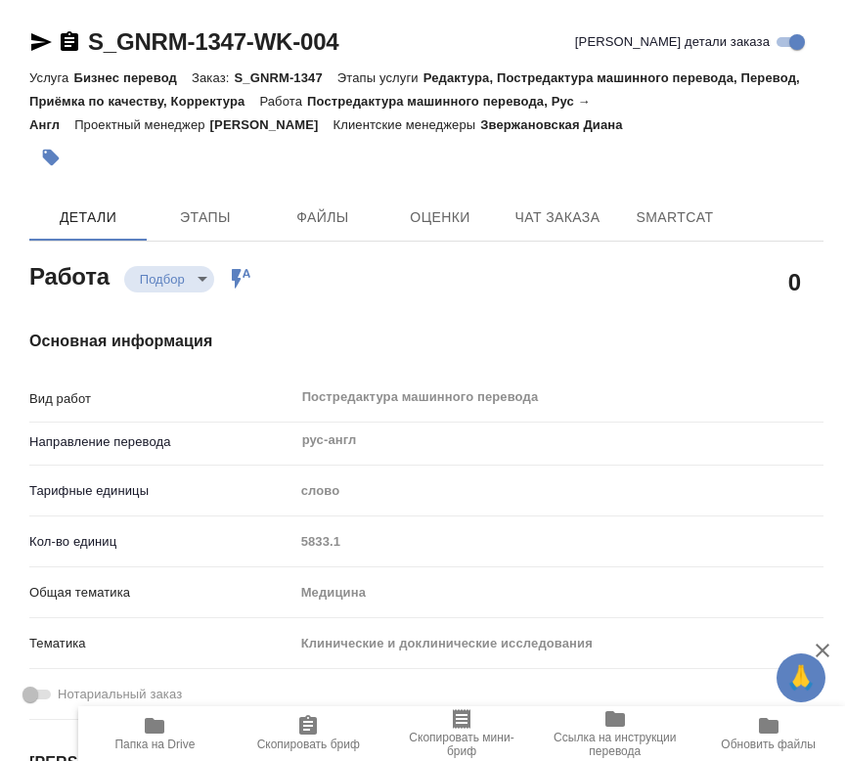
click at [411, 295] on div "Основная информация Вид работ Постредактура машинного перевода x ​ Направление …" at bounding box center [426, 708] width 873 height 835
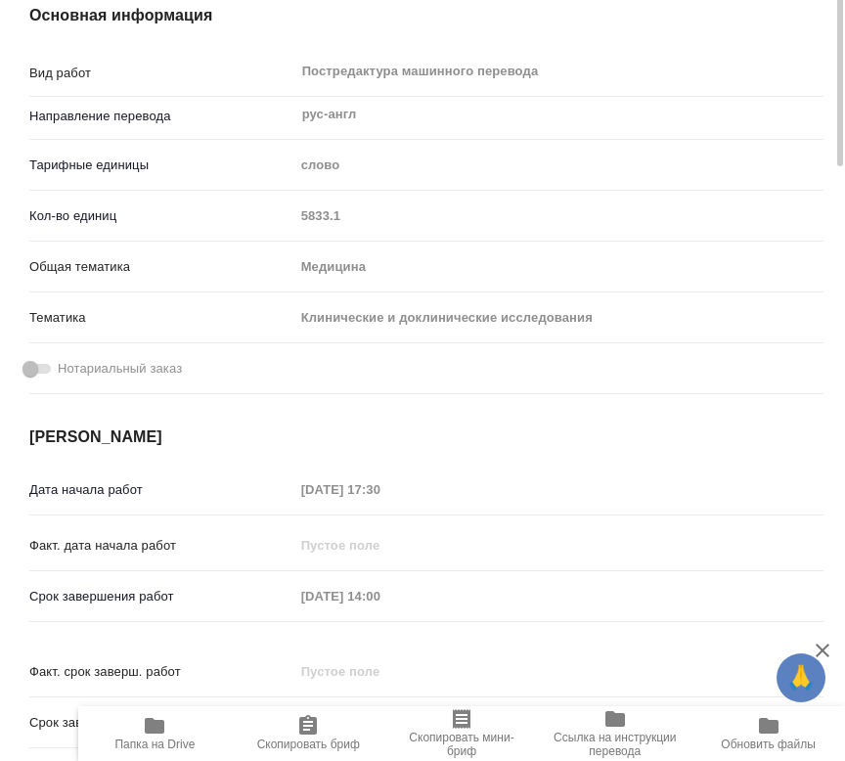
type textarea "x"
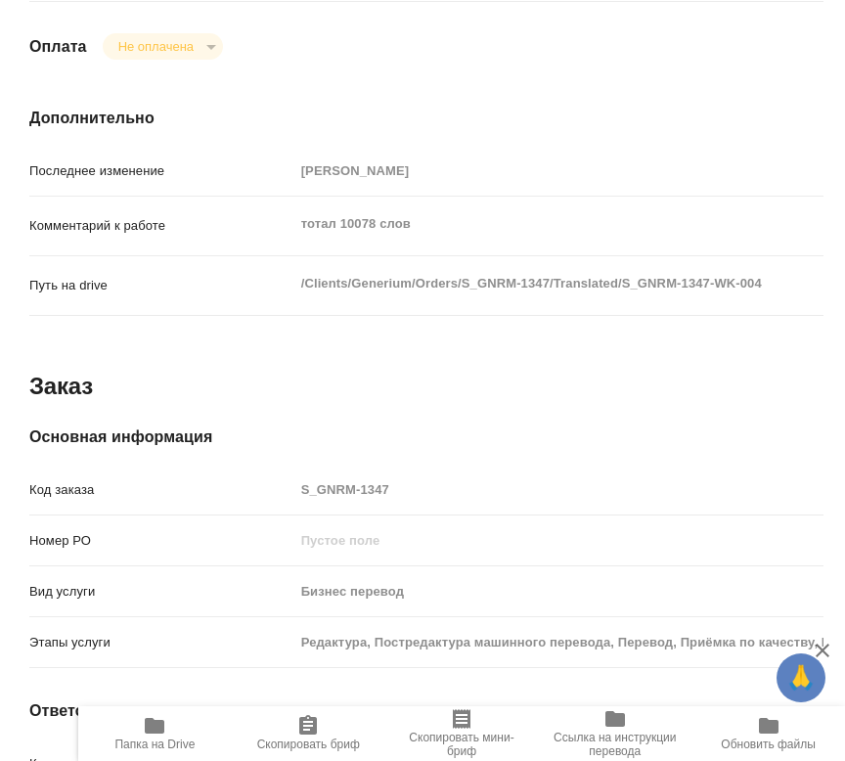
type textarea "x"
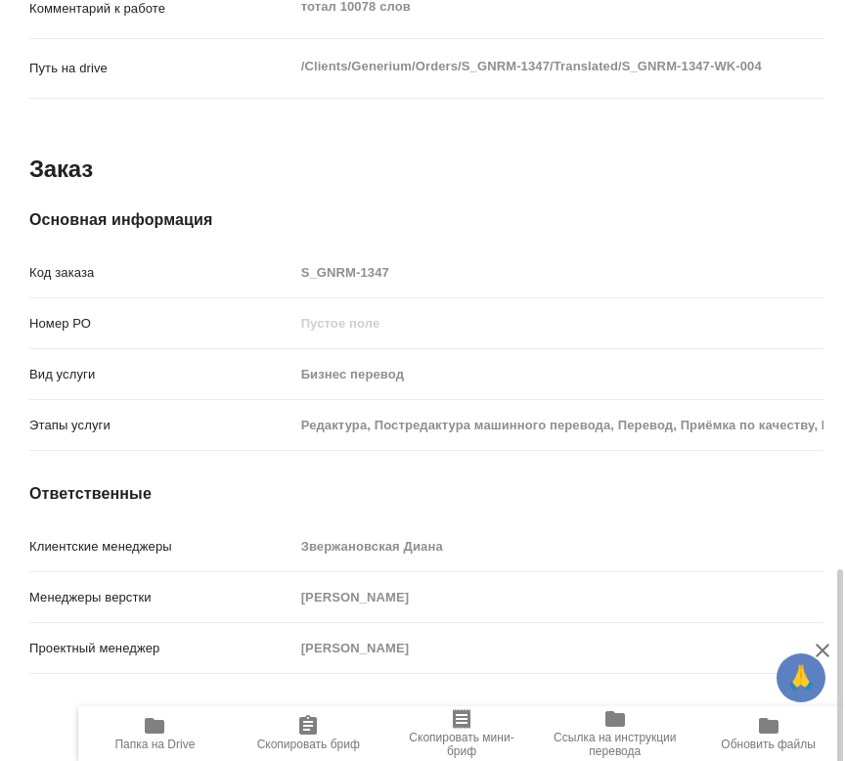
scroll to position [1934, 0]
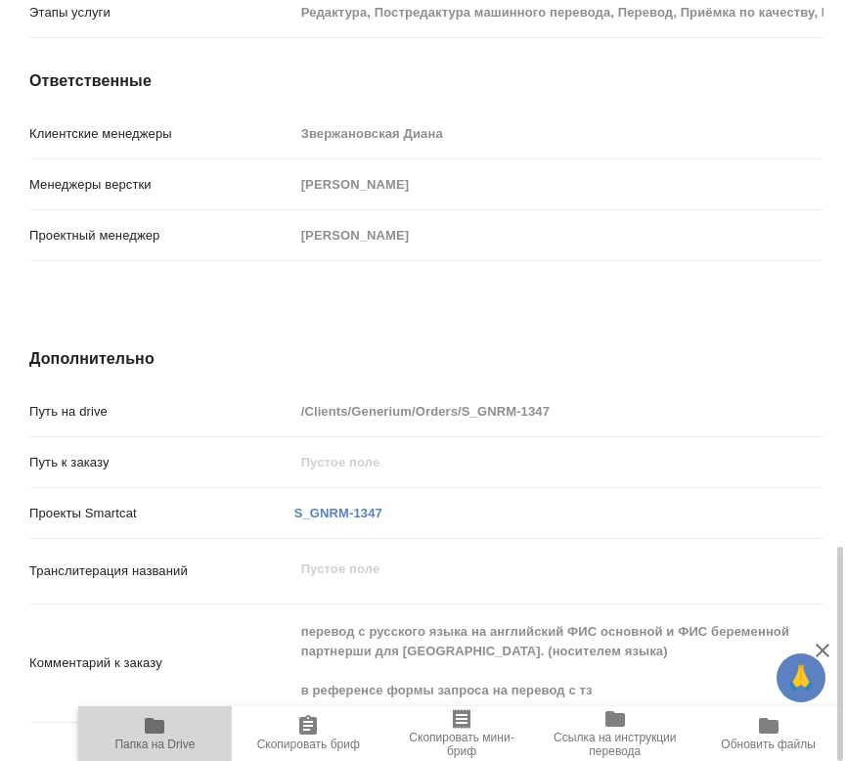
click at [161, 728] on icon "button" at bounding box center [155, 726] width 20 height 16
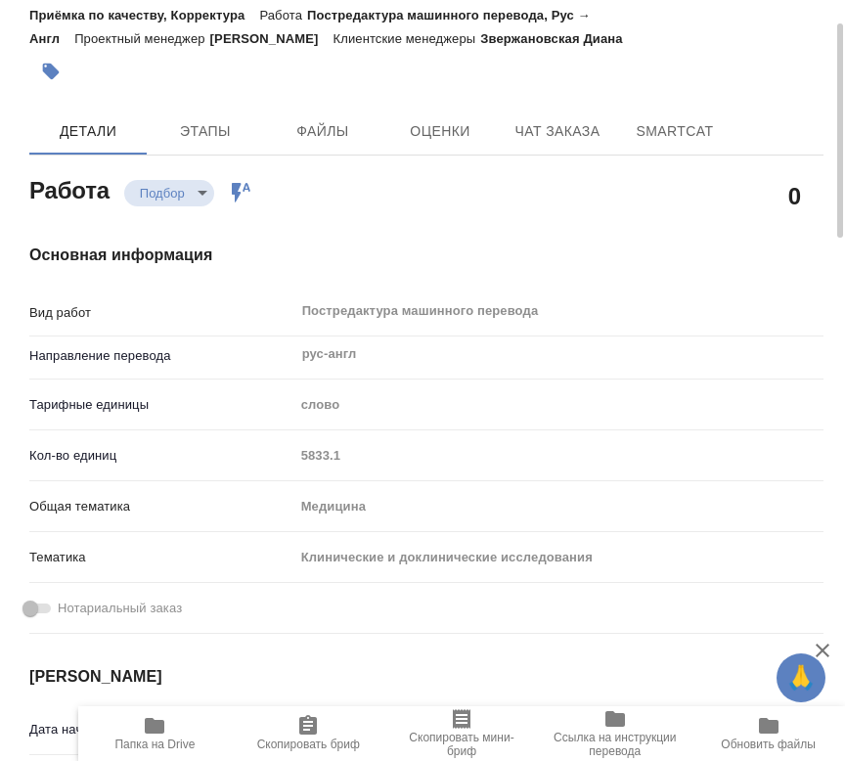
scroll to position [0, 0]
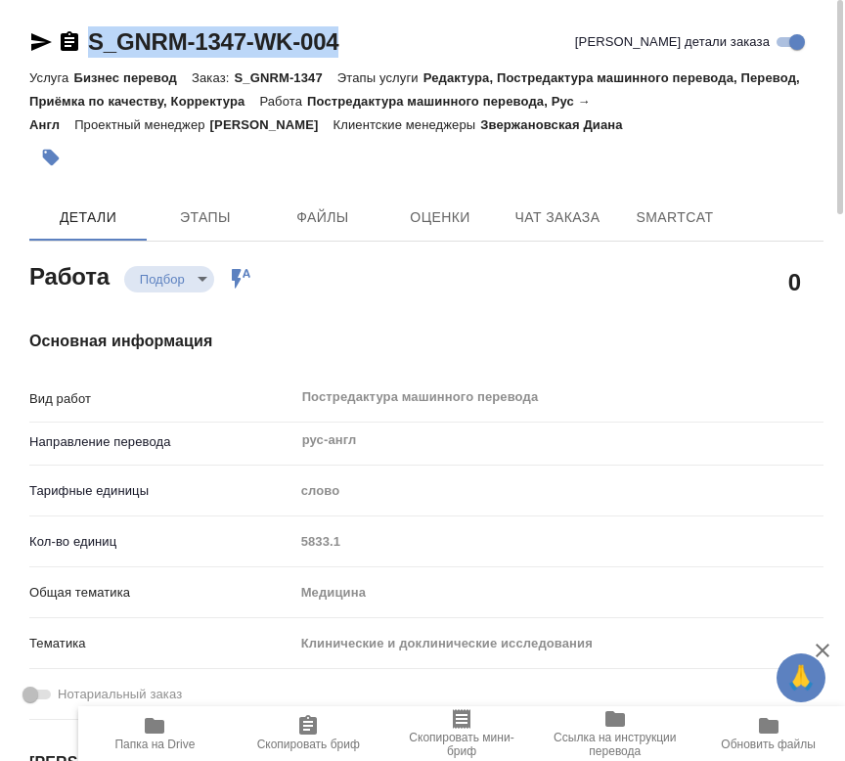
drag, startPoint x: 364, startPoint y: 36, endPoint x: 80, endPoint y: 50, distance: 284.0
click at [80, 50] on div "S_GNRM-1347-WK-004 Кратко детали заказа" at bounding box center [426, 41] width 794 height 31
copy link "S_GNRM-1347-WK-004"
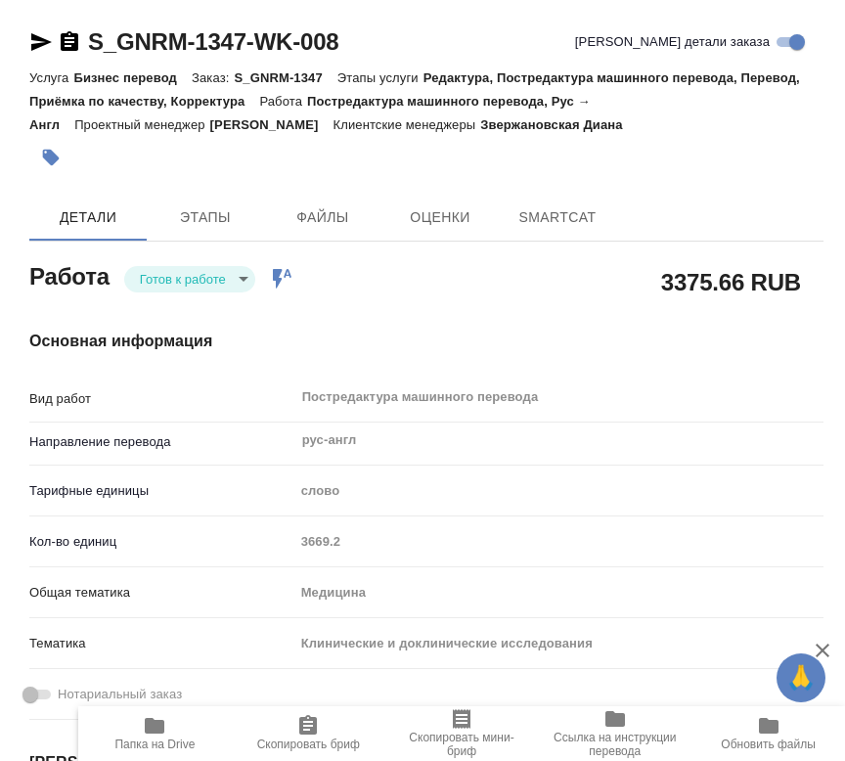
type textarea "x"
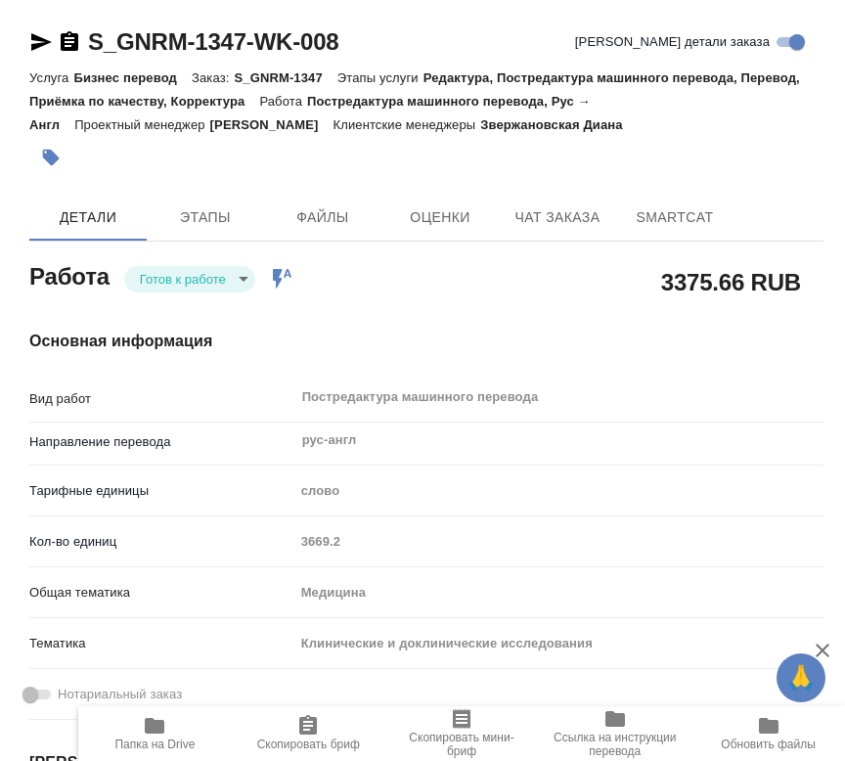
type textarea "x"
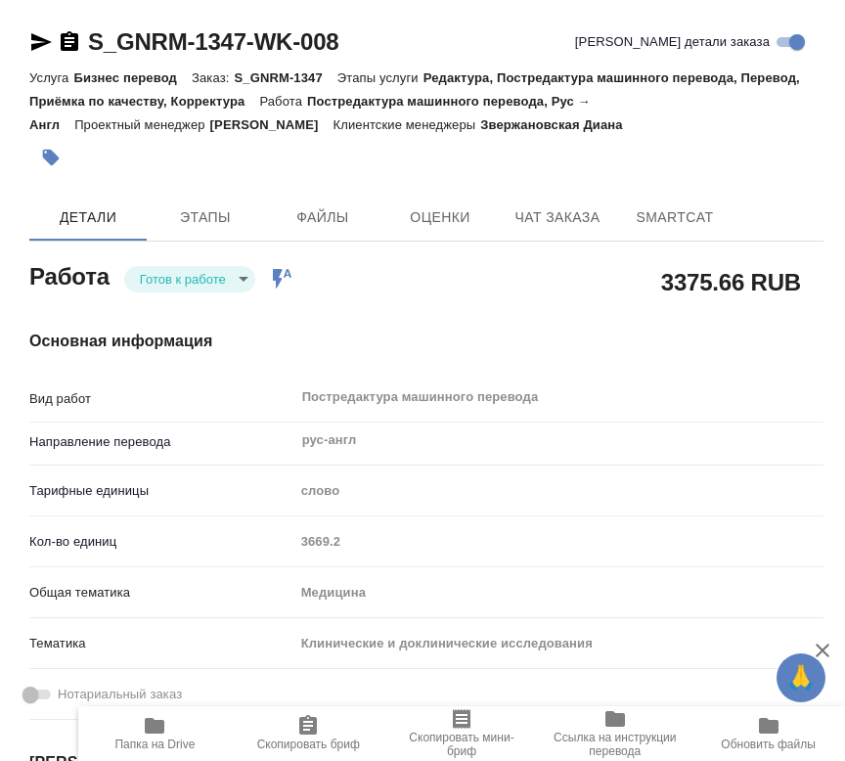
type textarea "x"
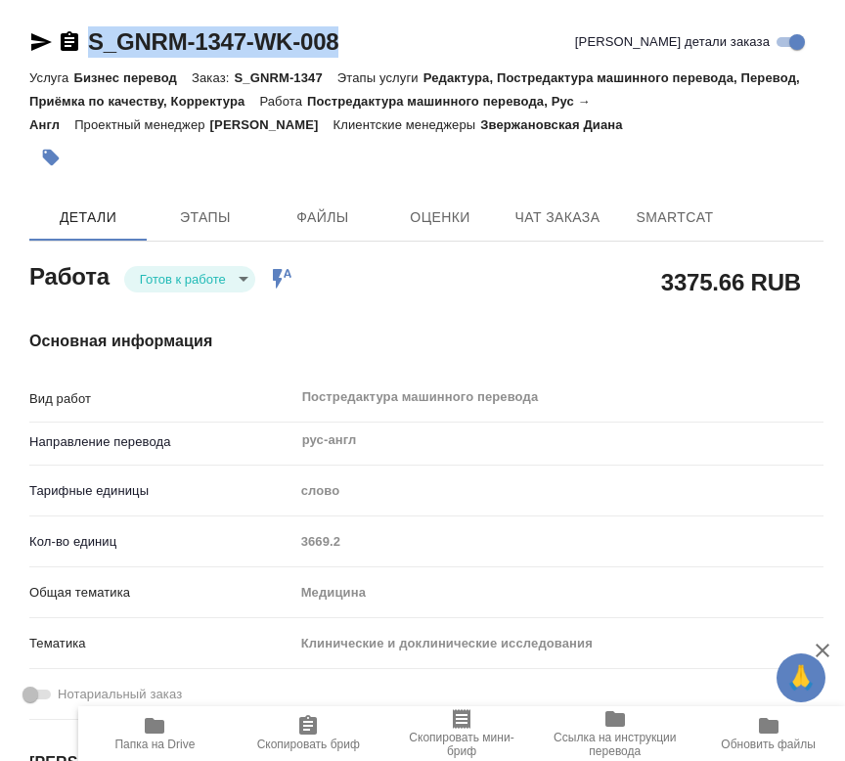
drag, startPoint x: 372, startPoint y: 46, endPoint x: 83, endPoint y: 50, distance: 288.6
click at [83, 50] on div "S_GNRM-1347-WK-008 Кратко детали заказа" at bounding box center [426, 41] width 794 height 31
copy link "S_GNRM-1347-WK-008"
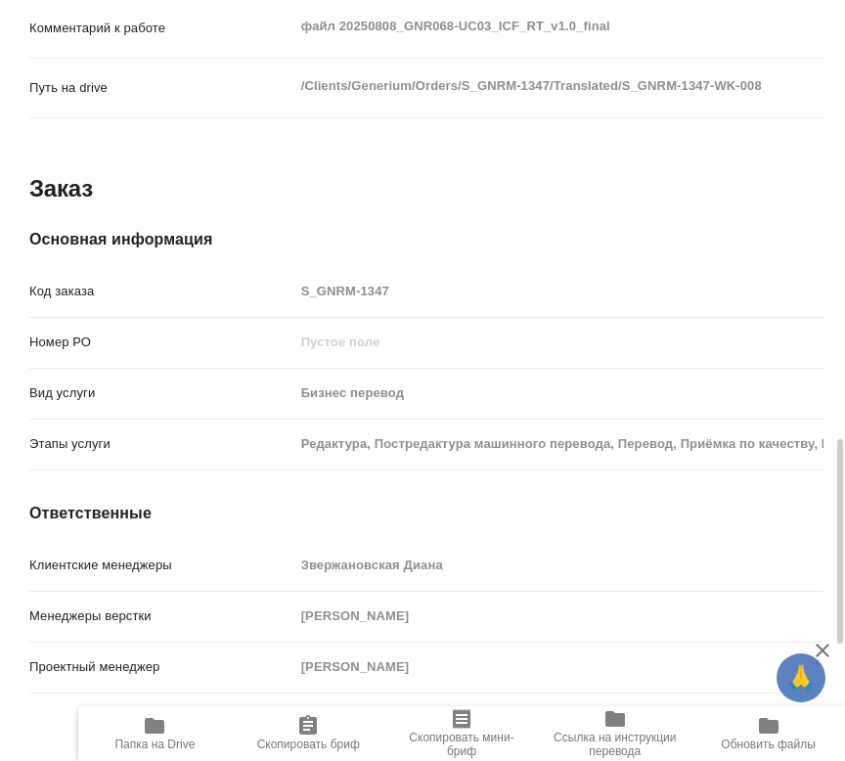
scroll to position [1413, 0]
